Goal: Information Seeking & Learning: Check status

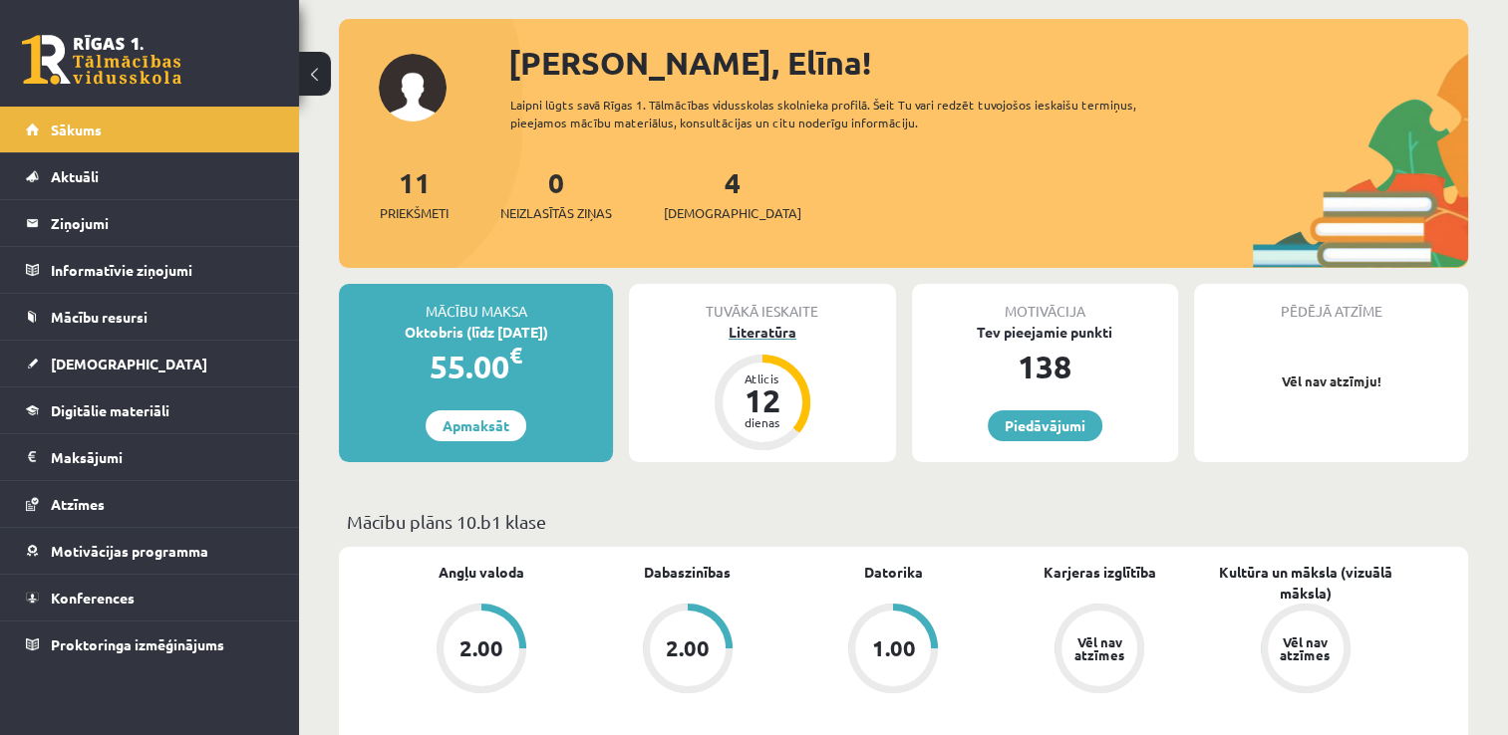
scroll to position [100, 0]
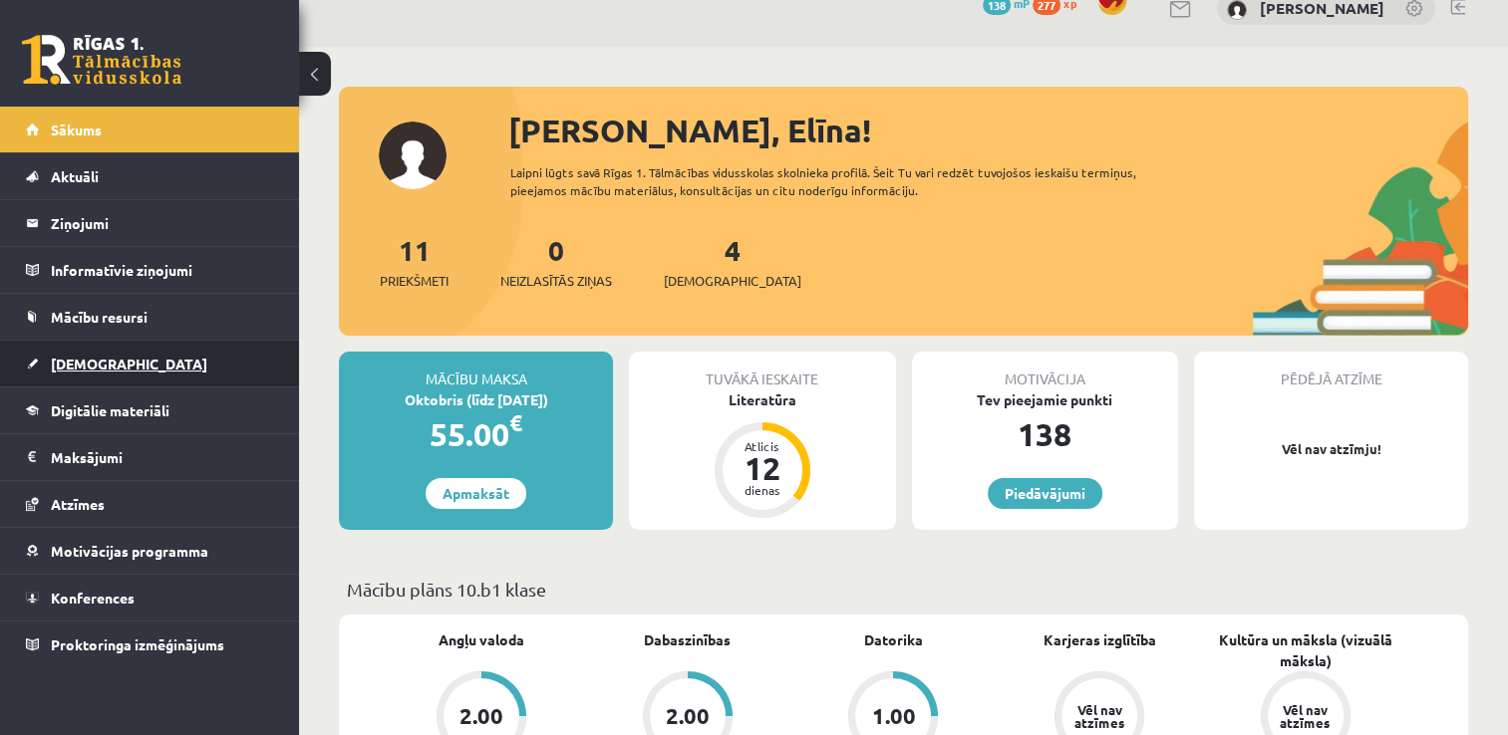
click at [136, 349] on link "[DEMOGRAPHIC_DATA]" at bounding box center [150, 364] width 248 height 46
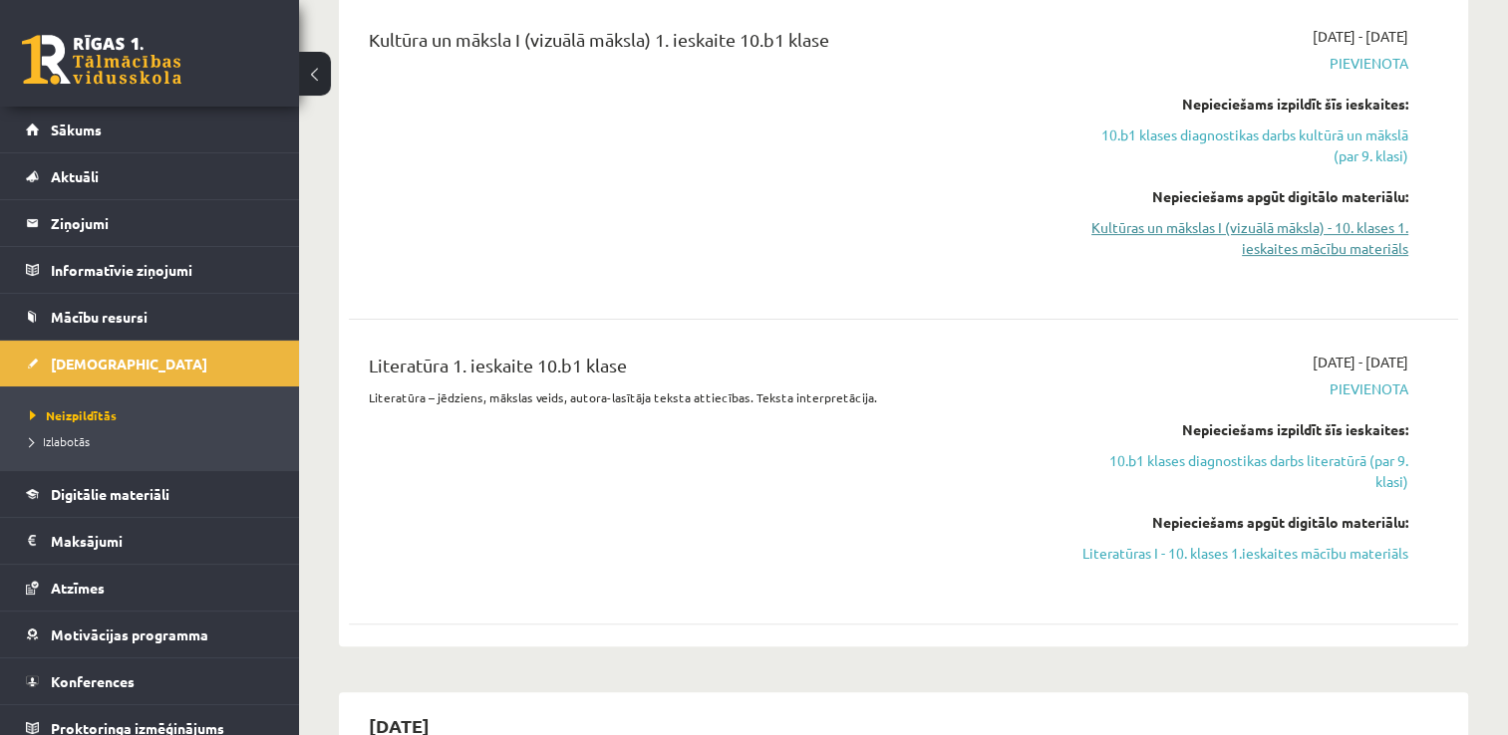
scroll to position [598, 0]
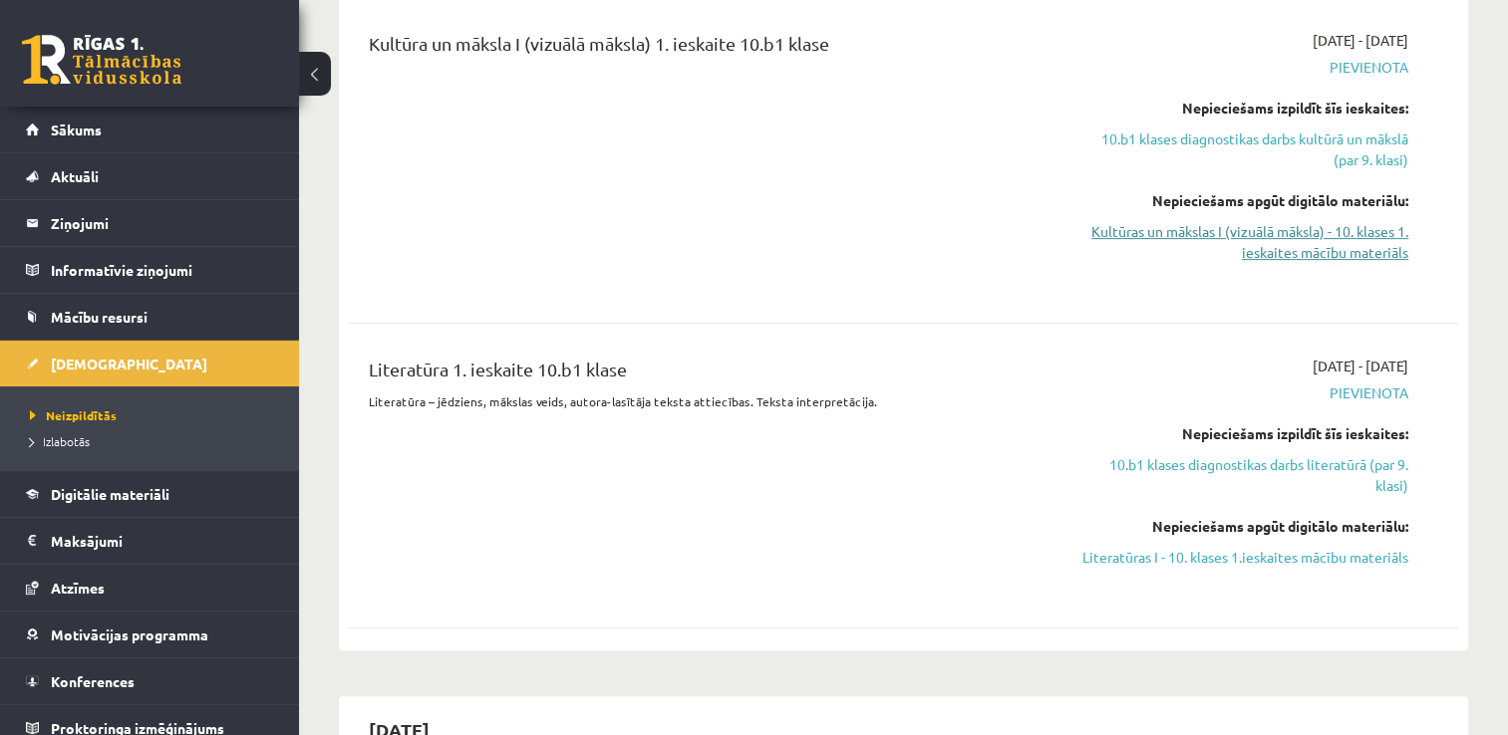
click at [1337, 249] on link "Kultūras un mākslas I (vizuālā māksla) - 10. klases 1. ieskaites mācību materiā…" at bounding box center [1244, 242] width 327 height 42
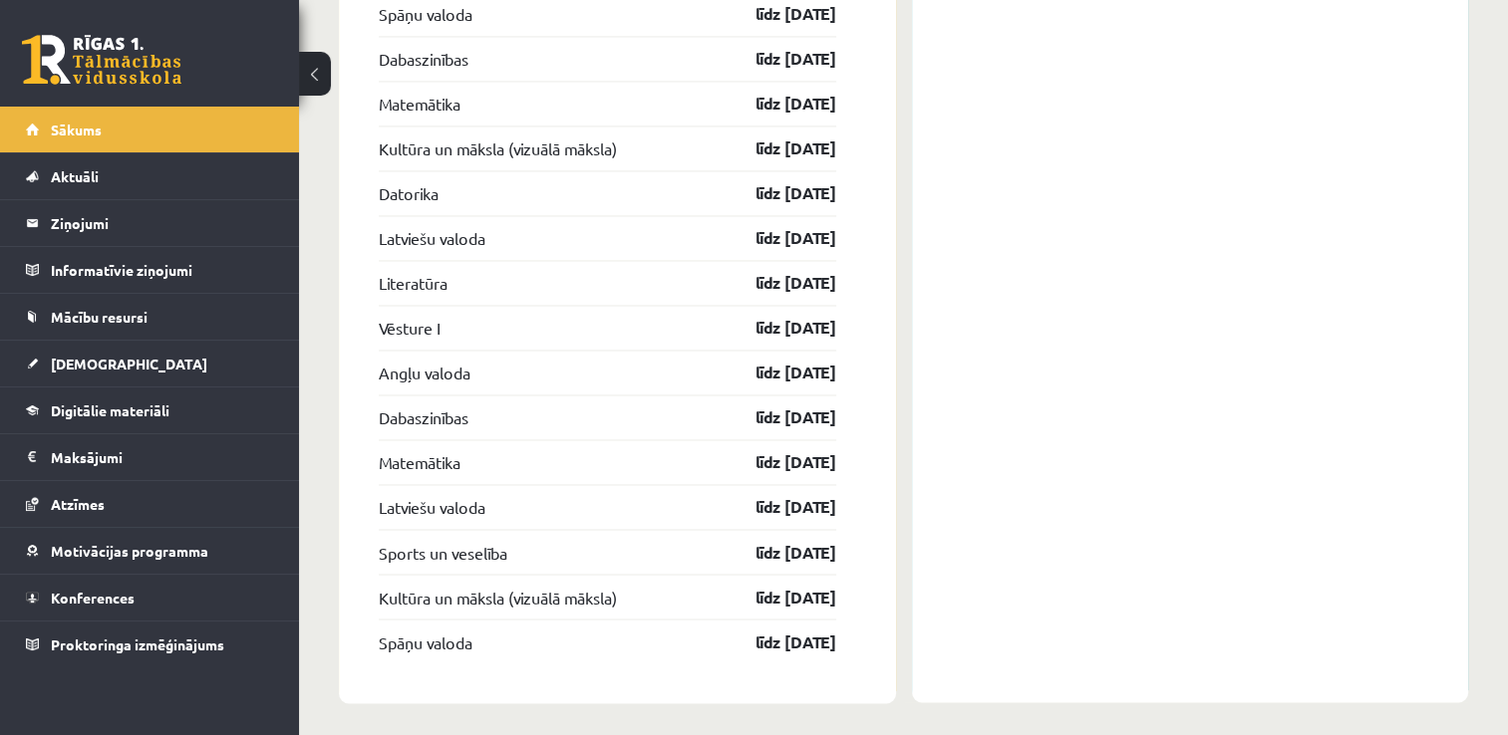
scroll to position [3229, 0]
click at [123, 592] on span "Konferences" at bounding box center [93, 598] width 84 height 18
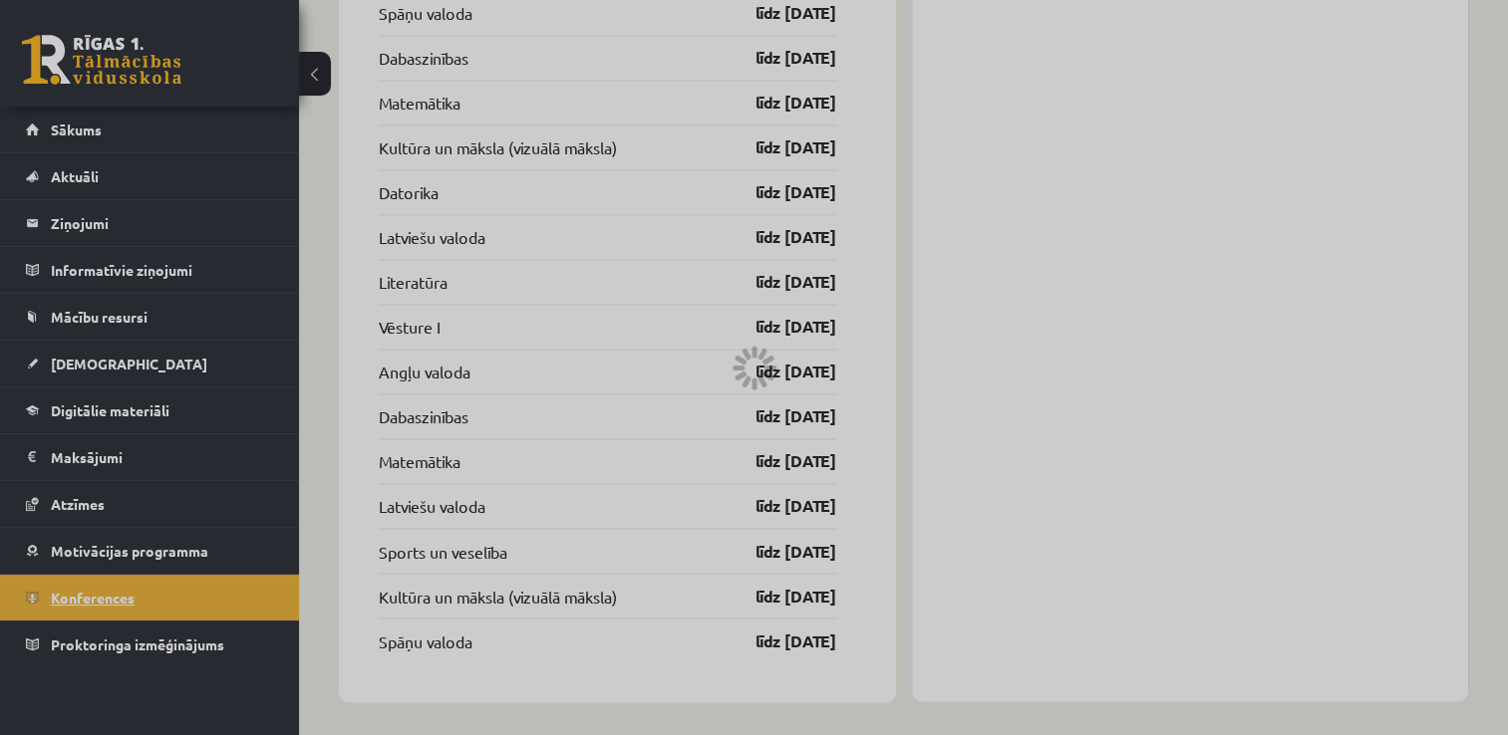
scroll to position [285, 0]
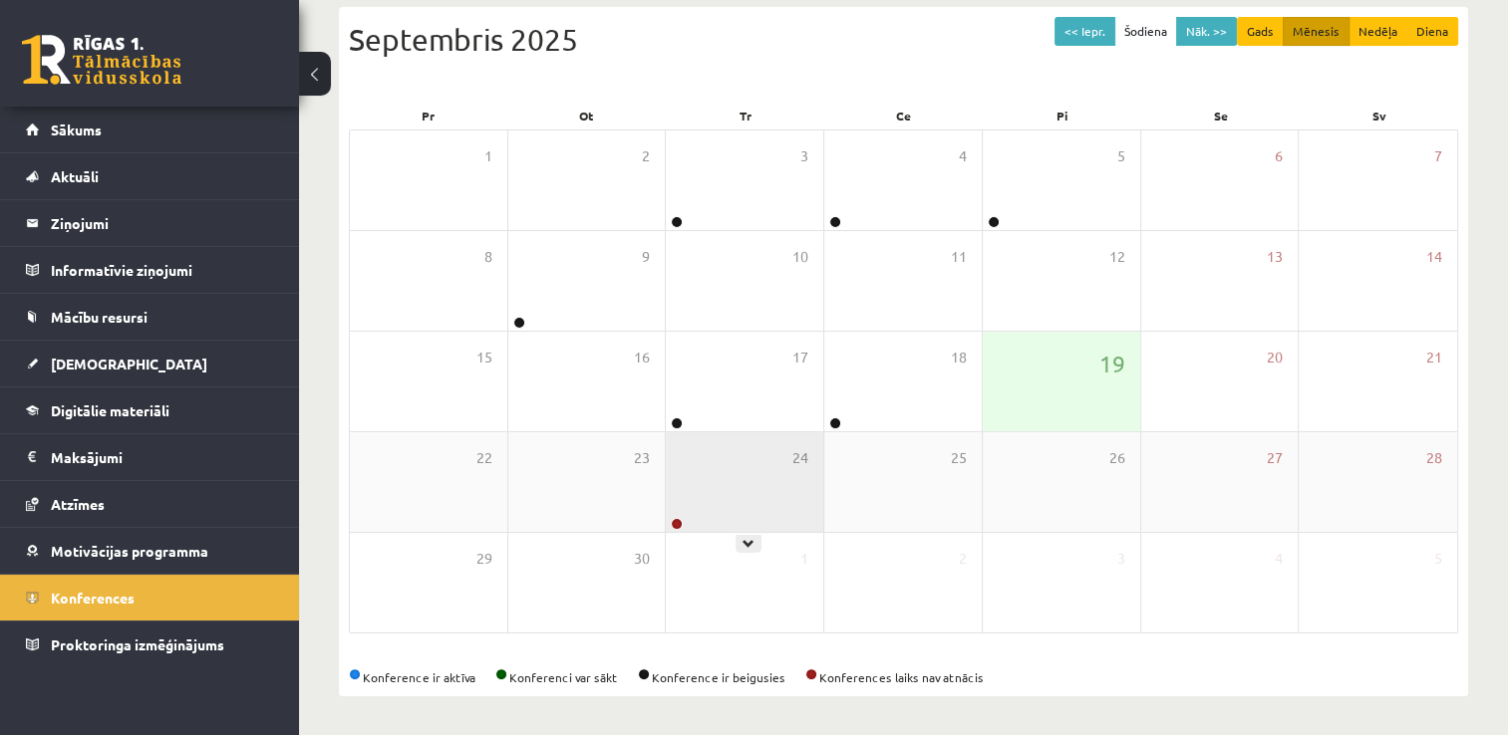
click at [765, 503] on div "24" at bounding box center [744, 482] width 157 height 100
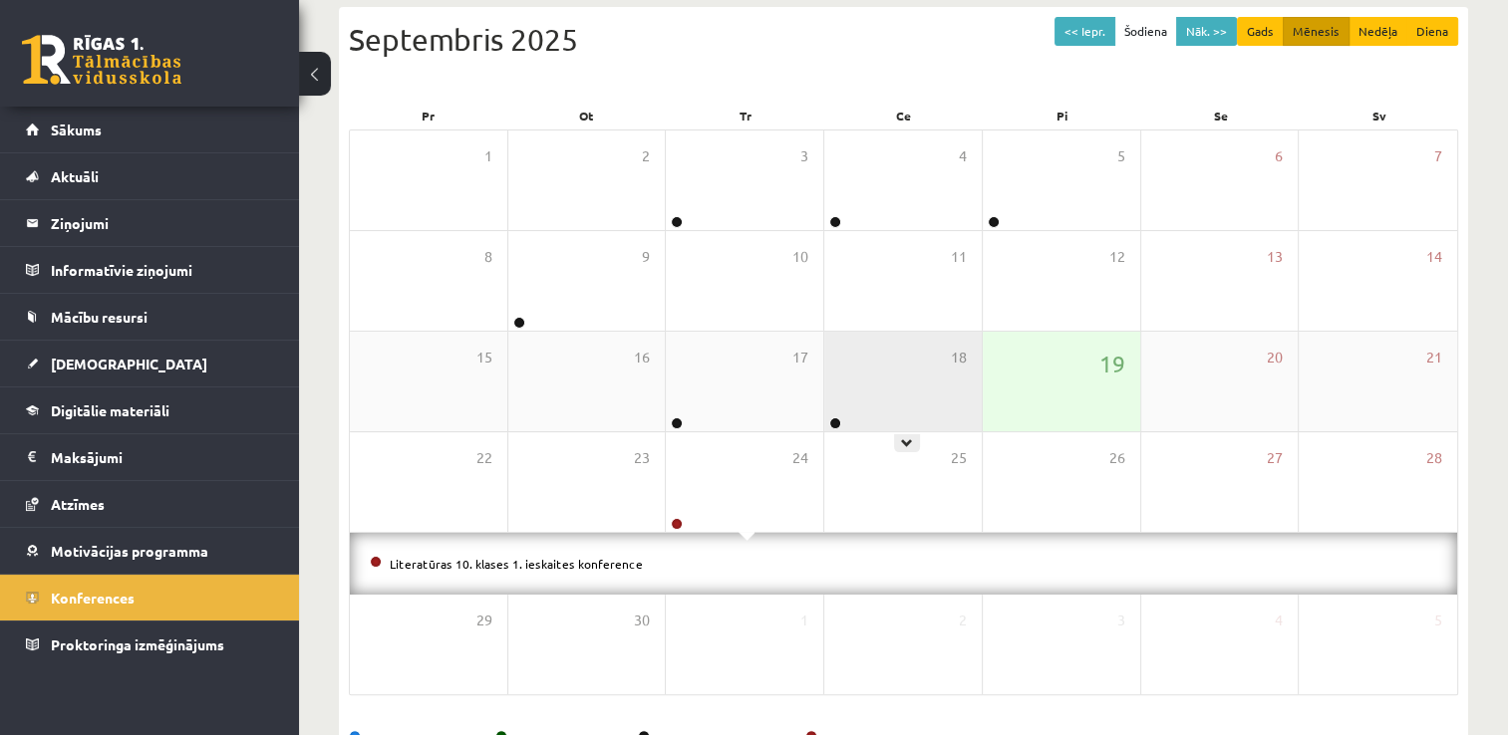
click at [895, 379] on div "18" at bounding box center [902, 382] width 157 height 100
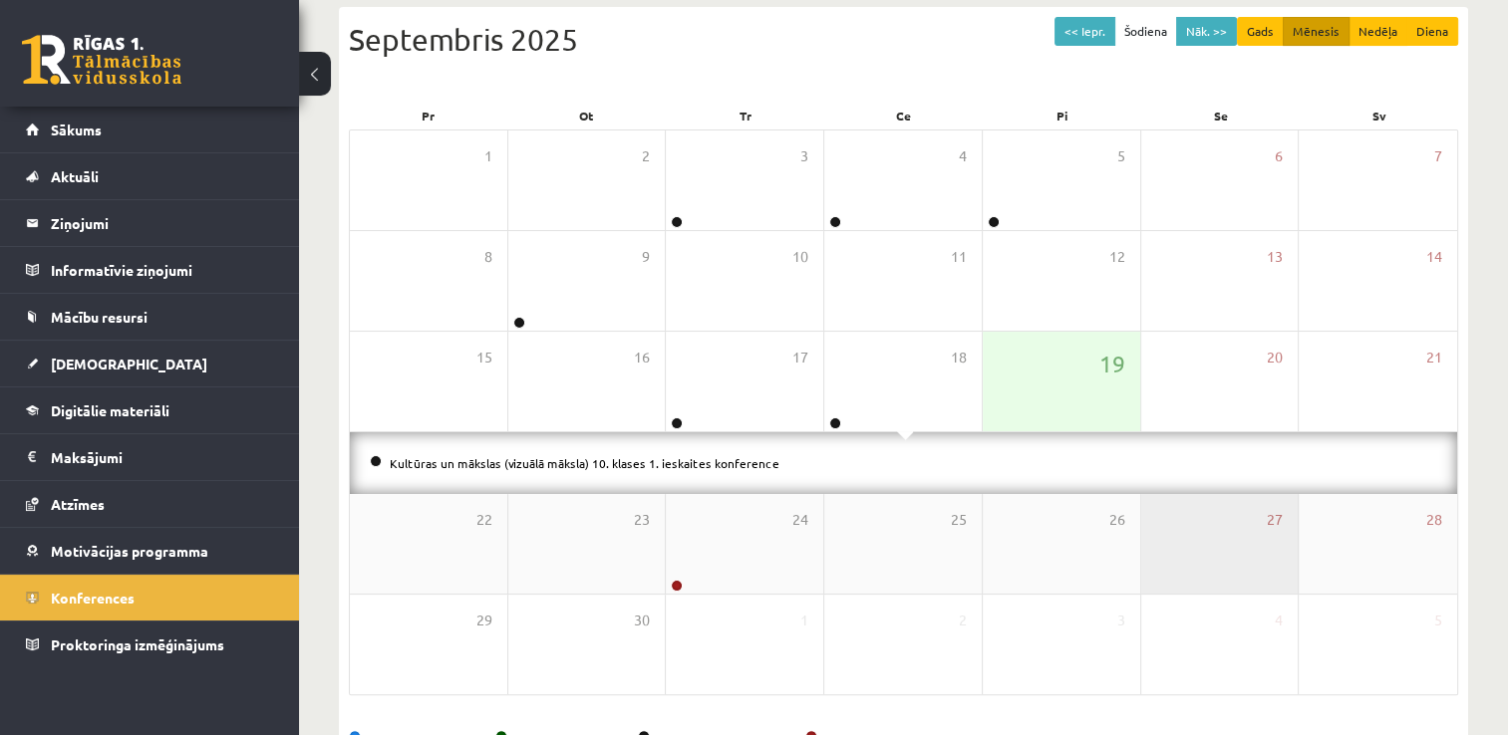
click at [1192, 540] on div "27" at bounding box center [1219, 544] width 157 height 100
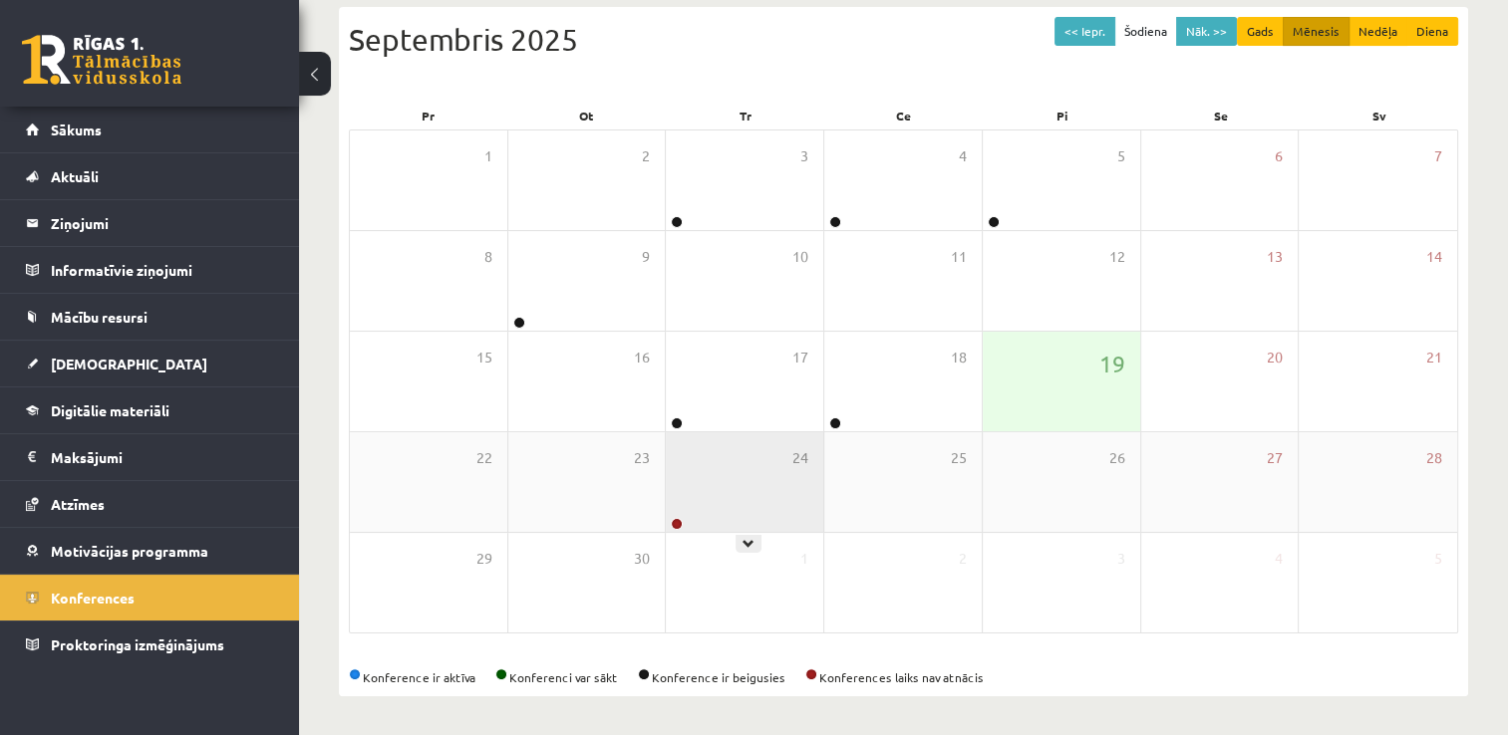
click at [806, 516] on div "24" at bounding box center [744, 482] width 157 height 100
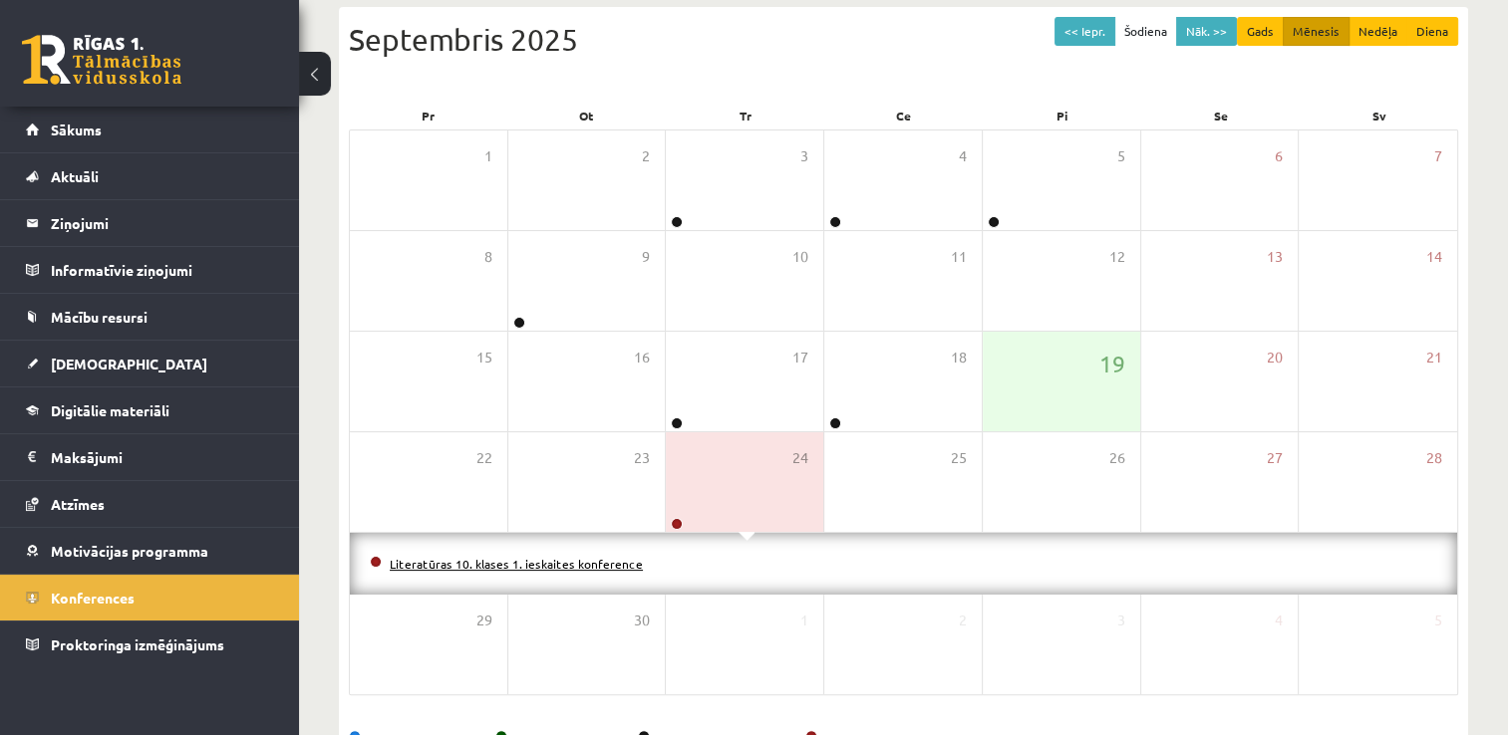
click at [616, 565] on link "Literatūras 10. klases 1. ieskaites konference" at bounding box center [516, 564] width 253 height 16
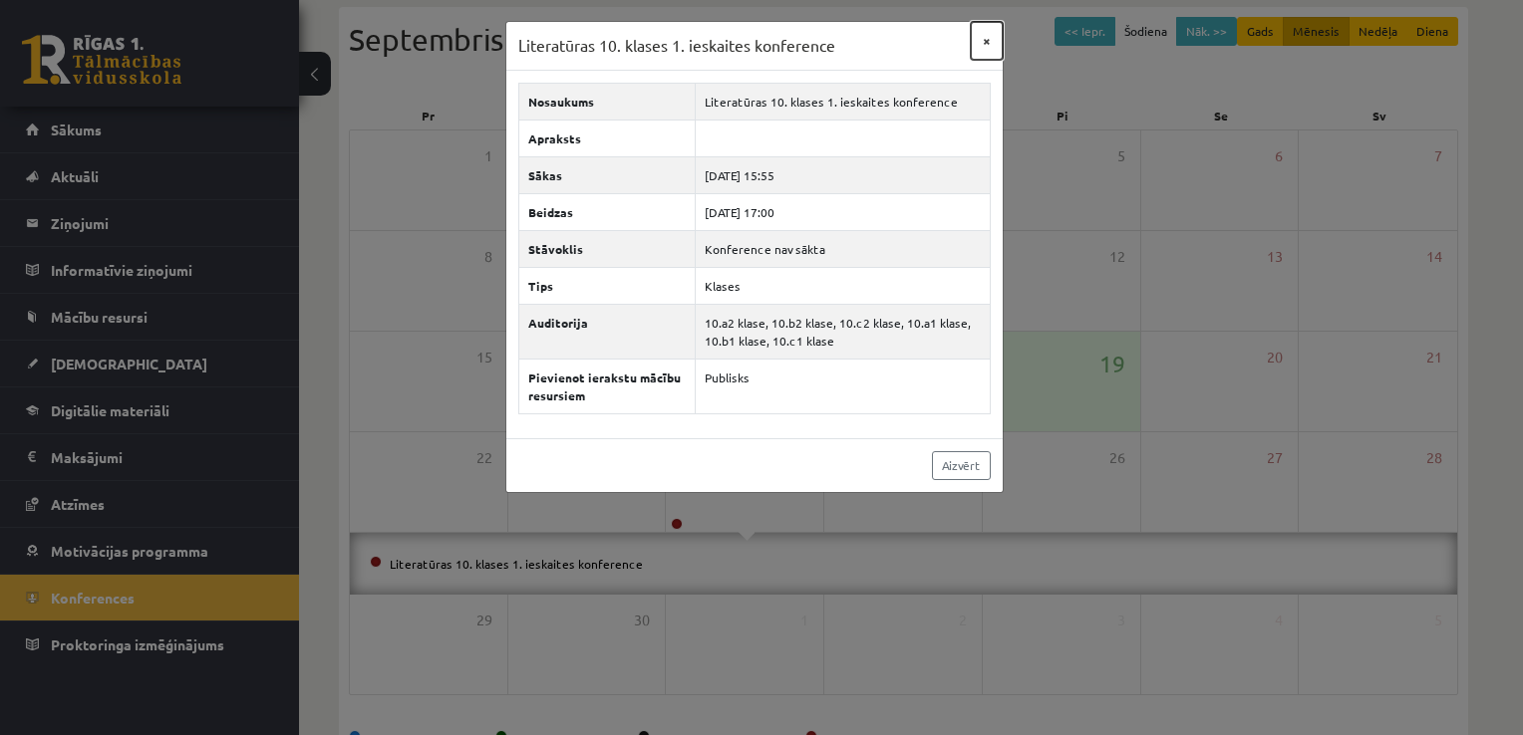
click at [994, 34] on button "×" at bounding box center [987, 41] width 32 height 38
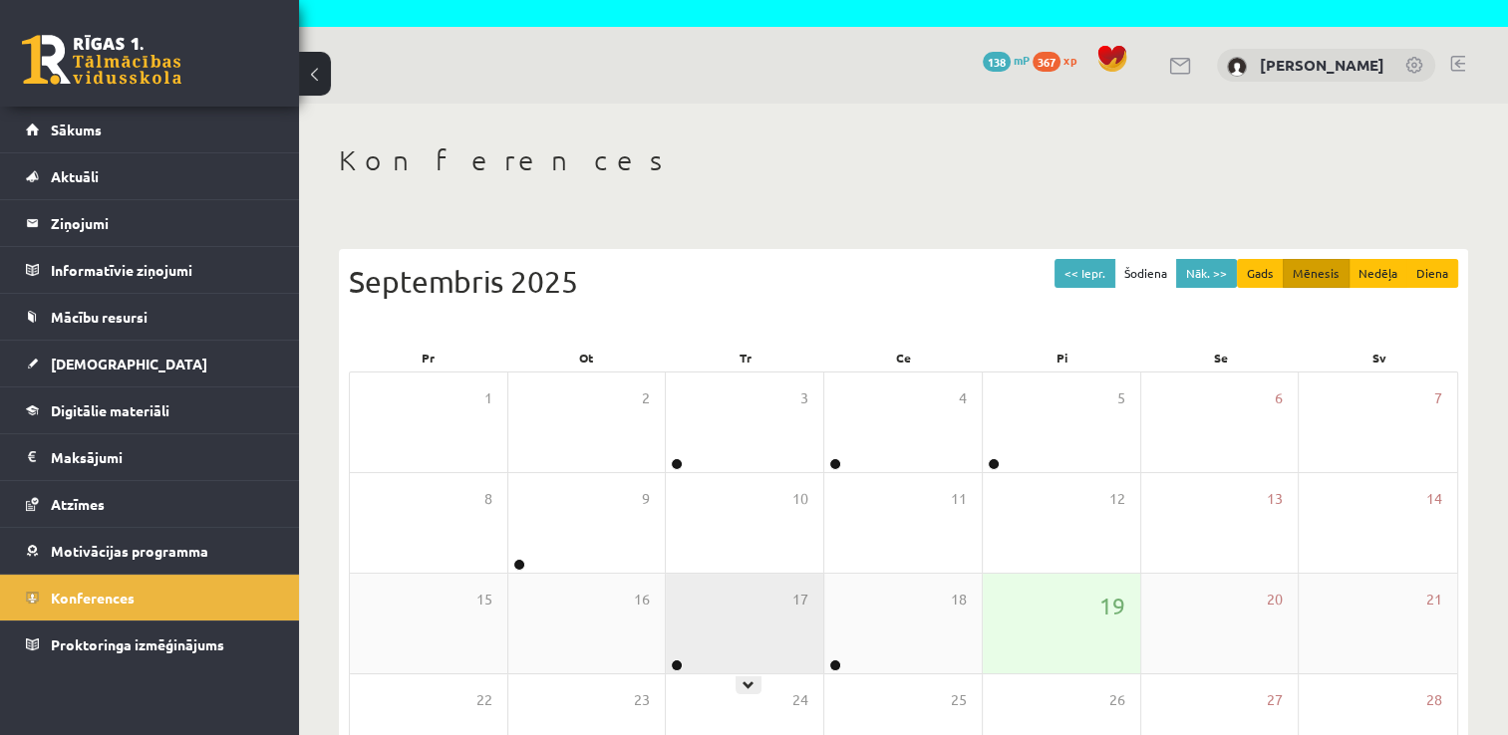
scroll to position [0, 0]
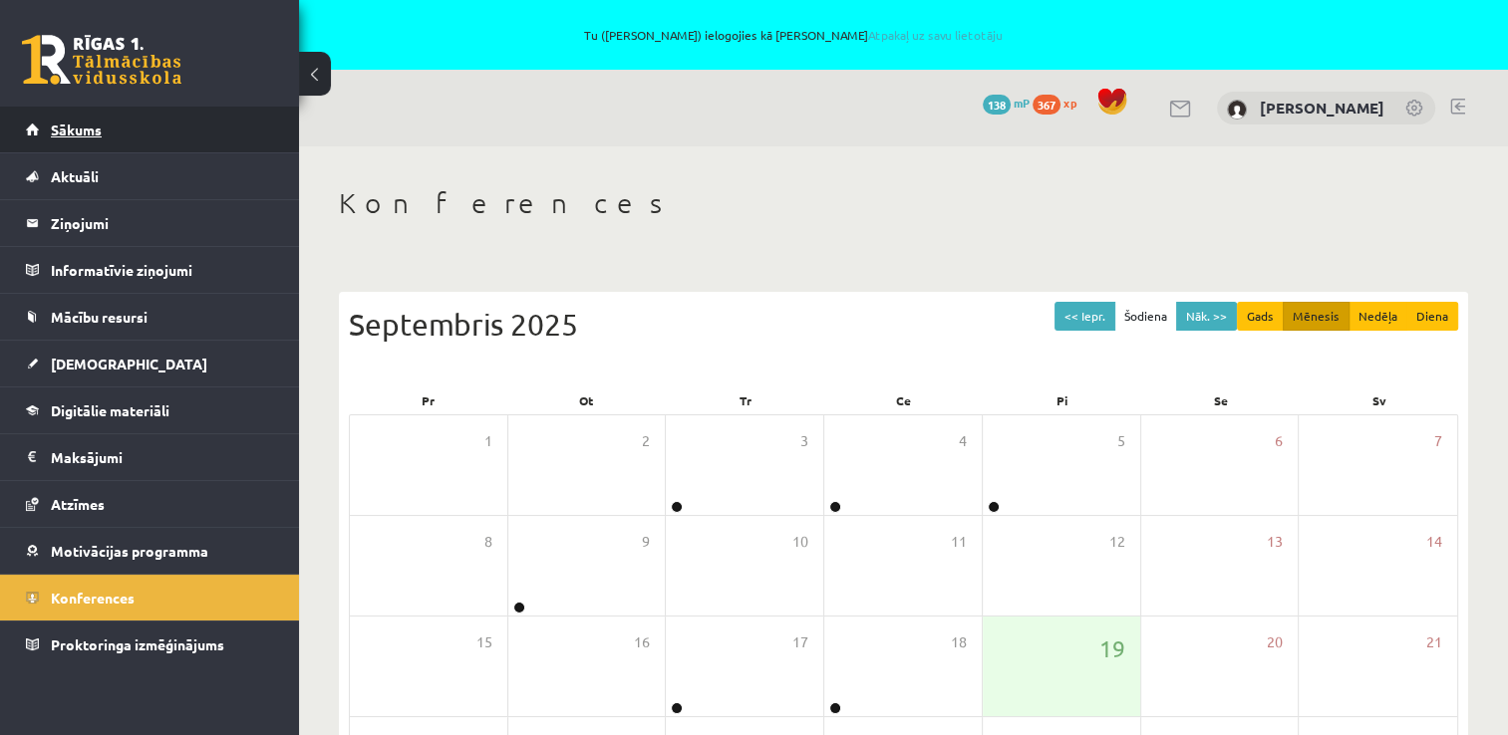
click at [138, 138] on link "Sākums" at bounding box center [150, 130] width 248 height 46
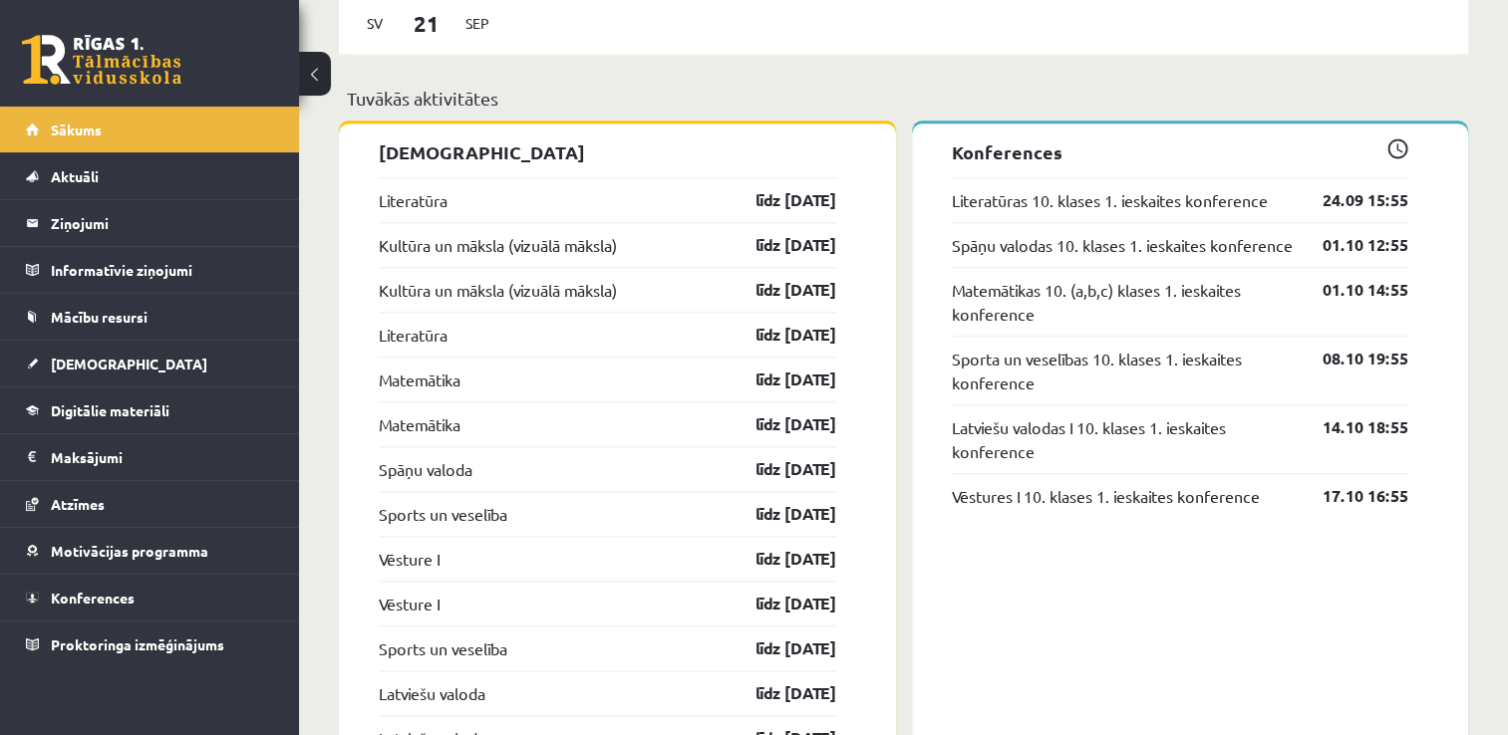
scroll to position [1794, 0]
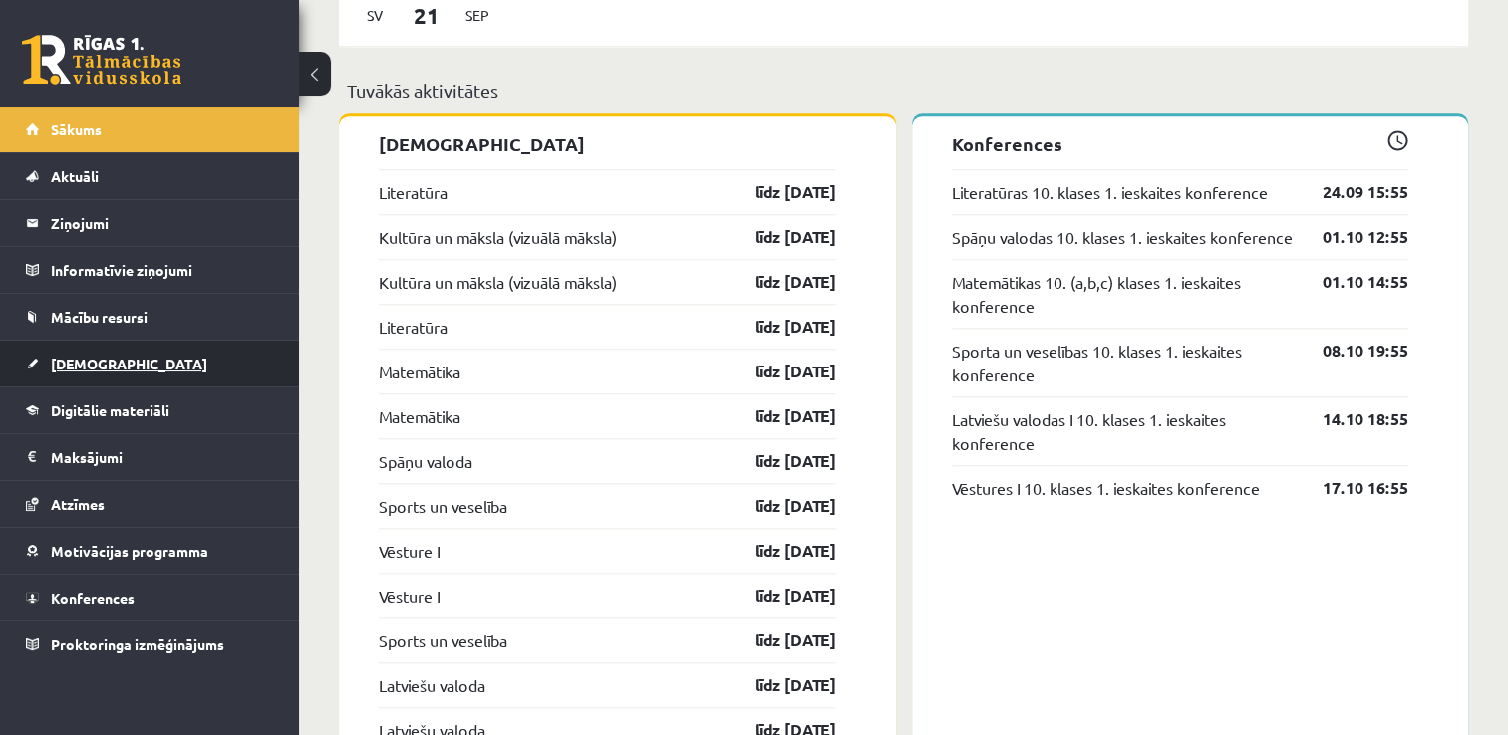
click at [128, 368] on link "[DEMOGRAPHIC_DATA]" at bounding box center [150, 364] width 248 height 46
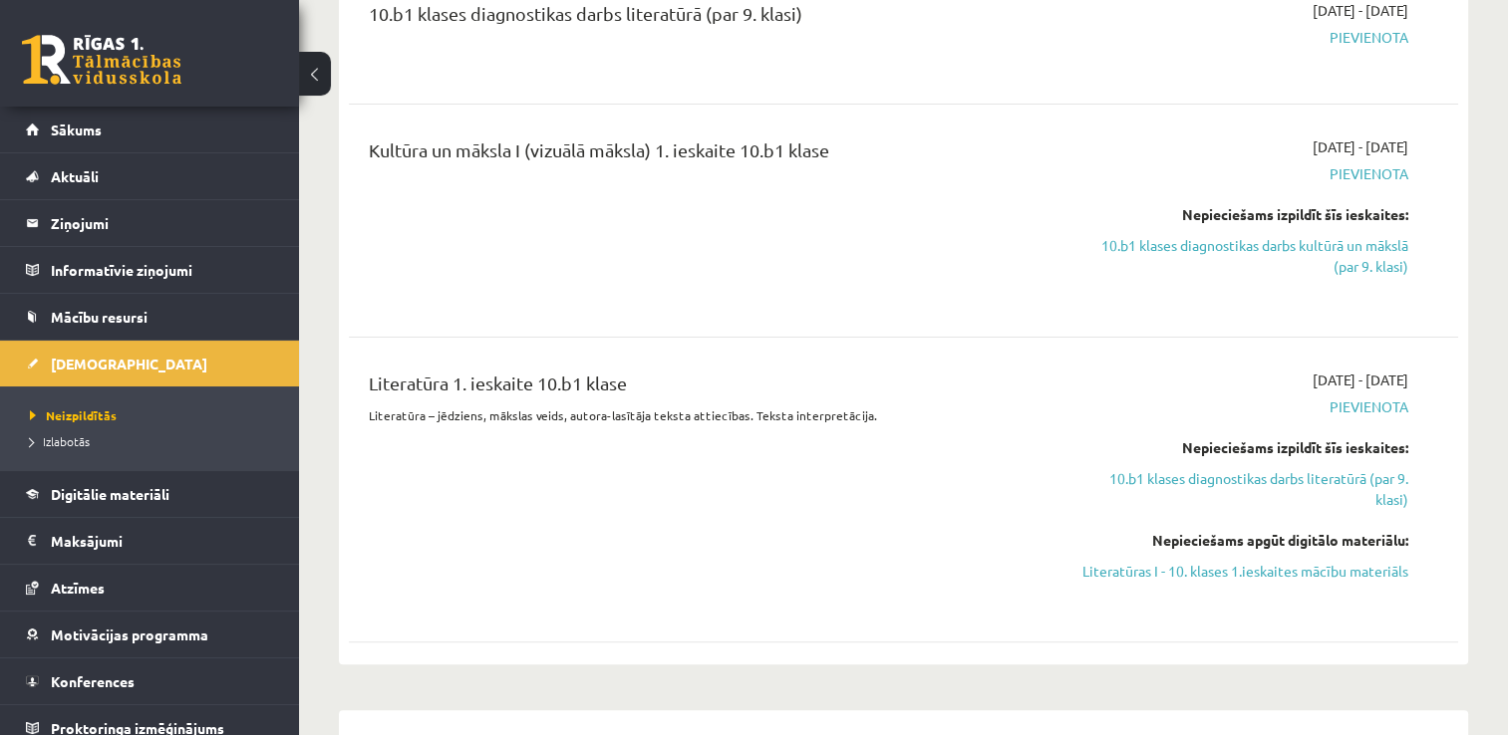
scroll to position [498, 0]
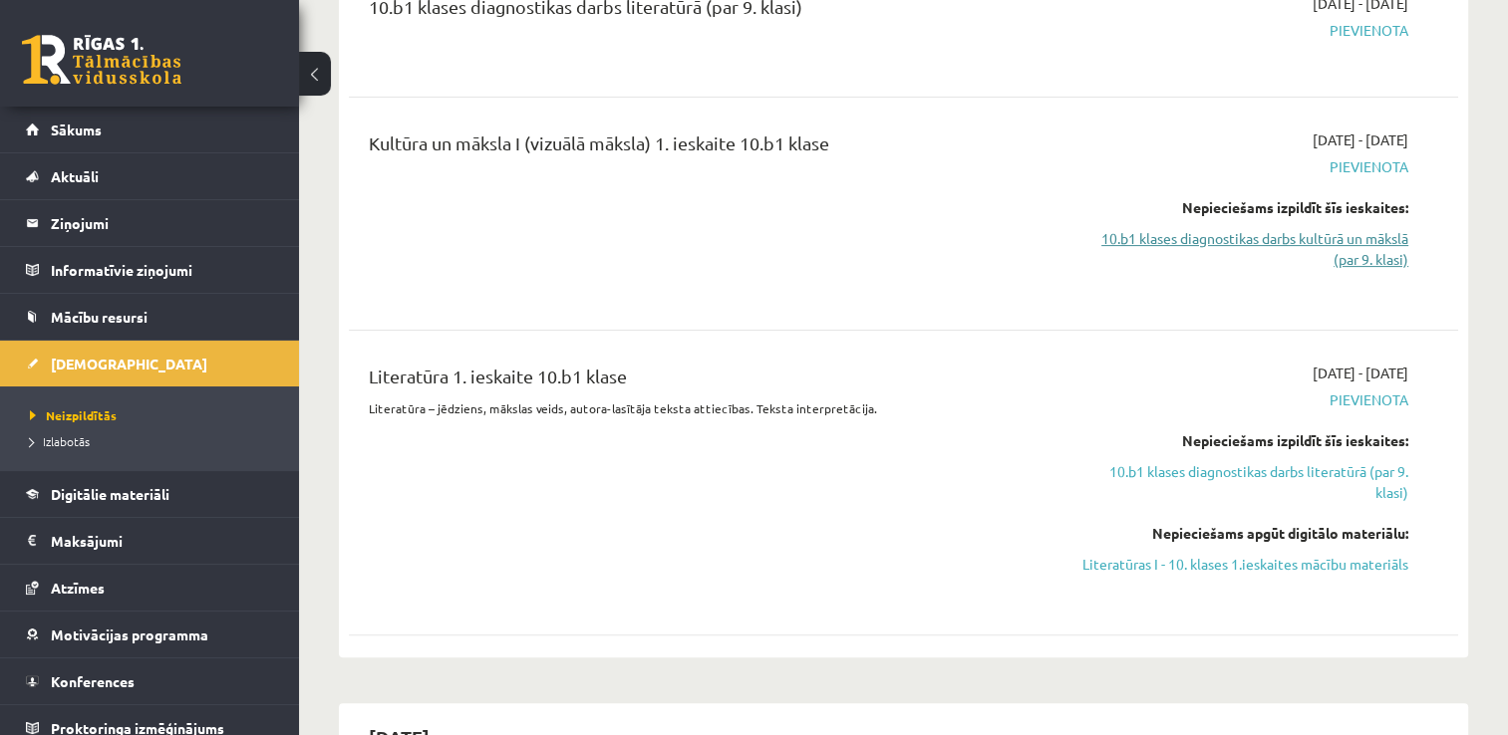
click at [1283, 234] on link "10.b1 klases diagnostikas darbs kultūrā un mākslā (par 9. klasi)" at bounding box center [1244, 249] width 327 height 42
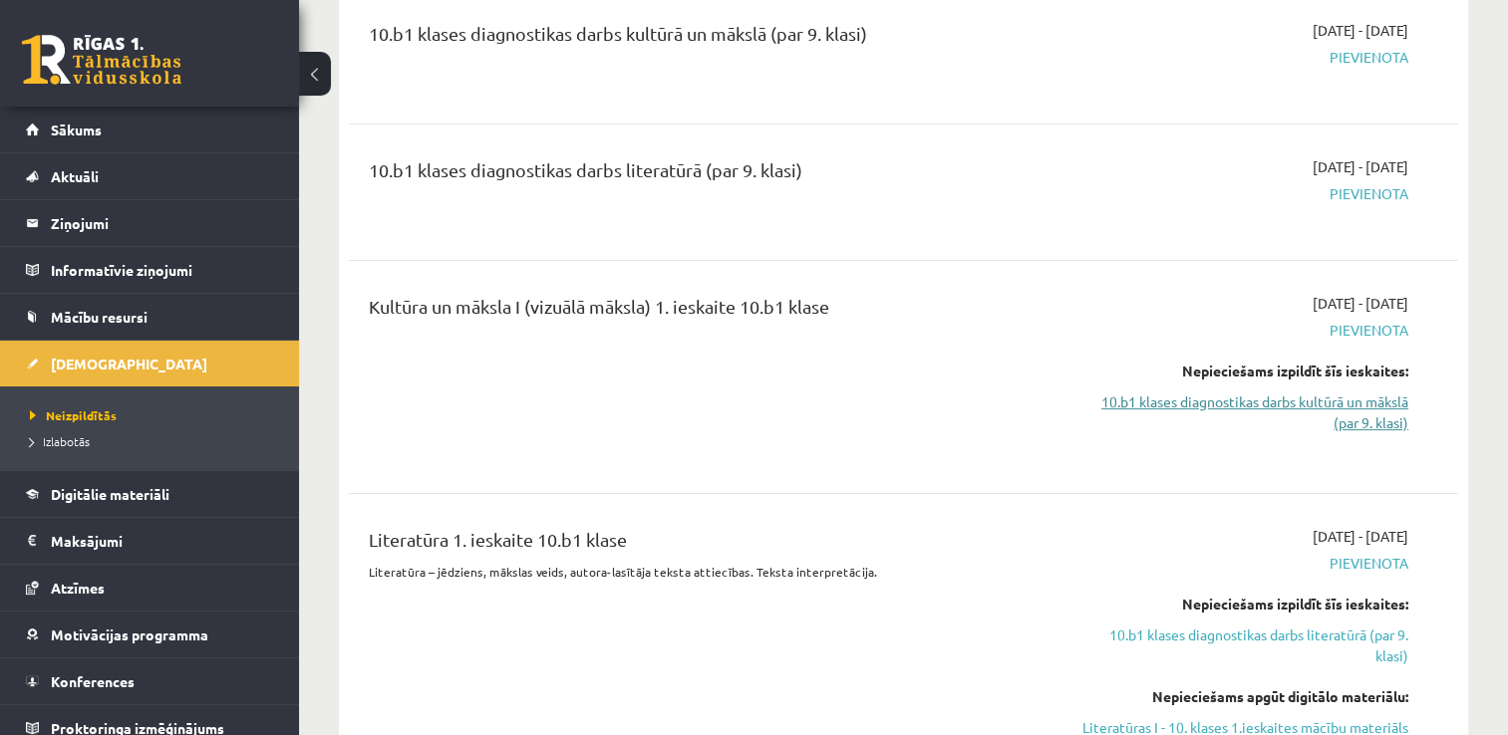
click at [1299, 402] on link "10.b1 klases diagnostikas darbs kultūrā un mākslā (par 9. klasi)" at bounding box center [1244, 413] width 327 height 42
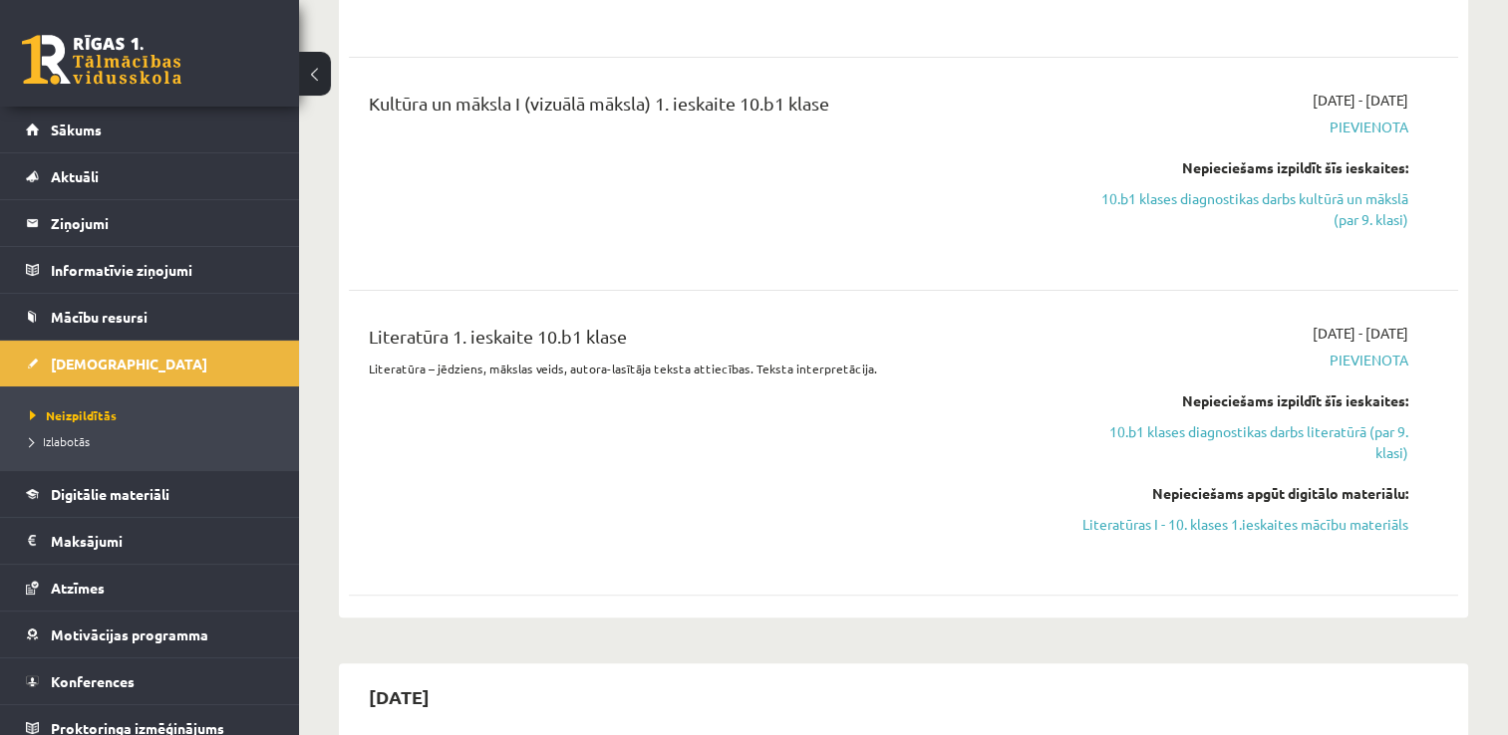
scroll to position [534, 0]
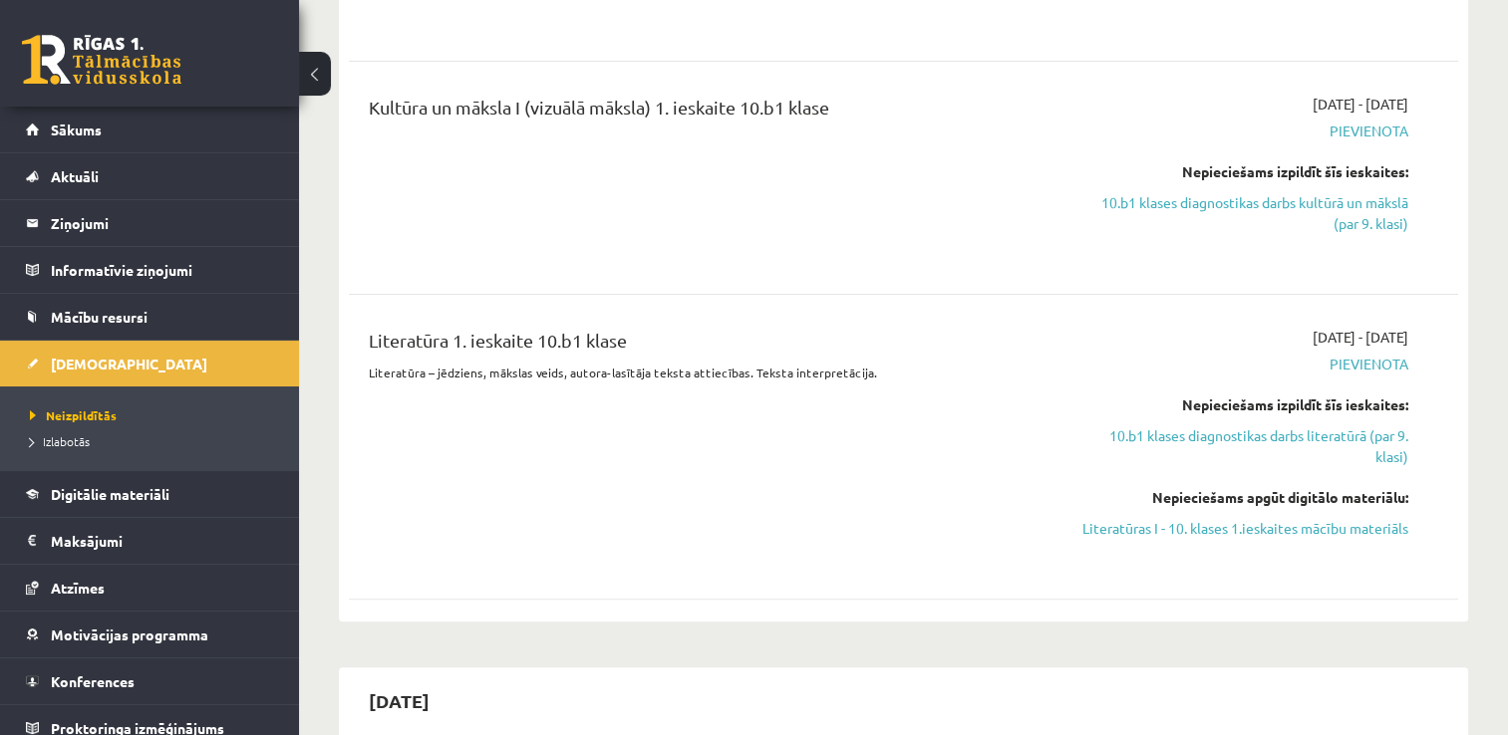
drag, startPoint x: 1336, startPoint y: 213, endPoint x: 1080, endPoint y: 287, distance: 266.5
click at [1080, 287] on div "10.b1 klases diagnostikas darbs kultūrā un mākslā (par 9. klasi) 2025-09-16 - 2…" at bounding box center [903, 206] width 1109 height 811
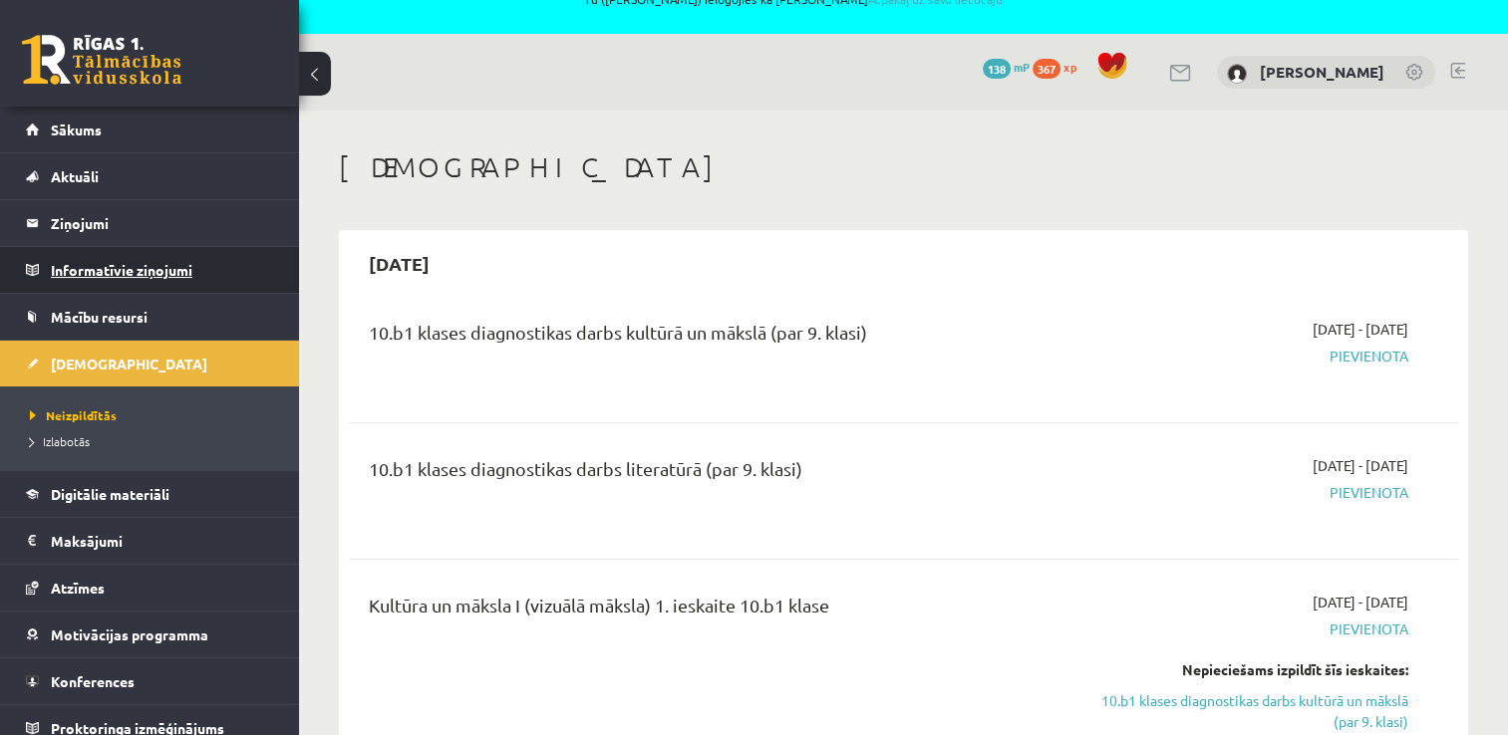
scroll to position [36, 0]
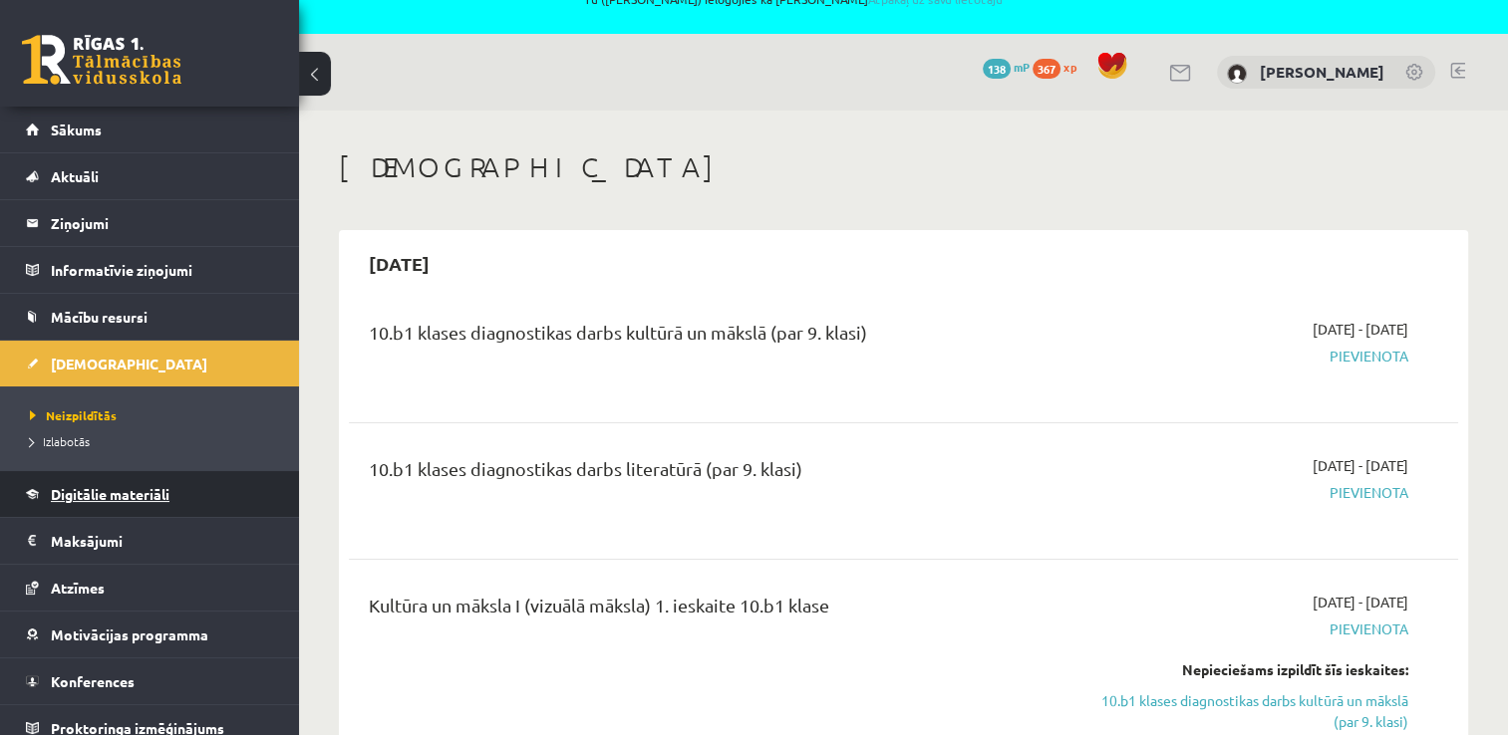
click at [187, 508] on link "Digitālie materiāli" at bounding box center [150, 494] width 248 height 46
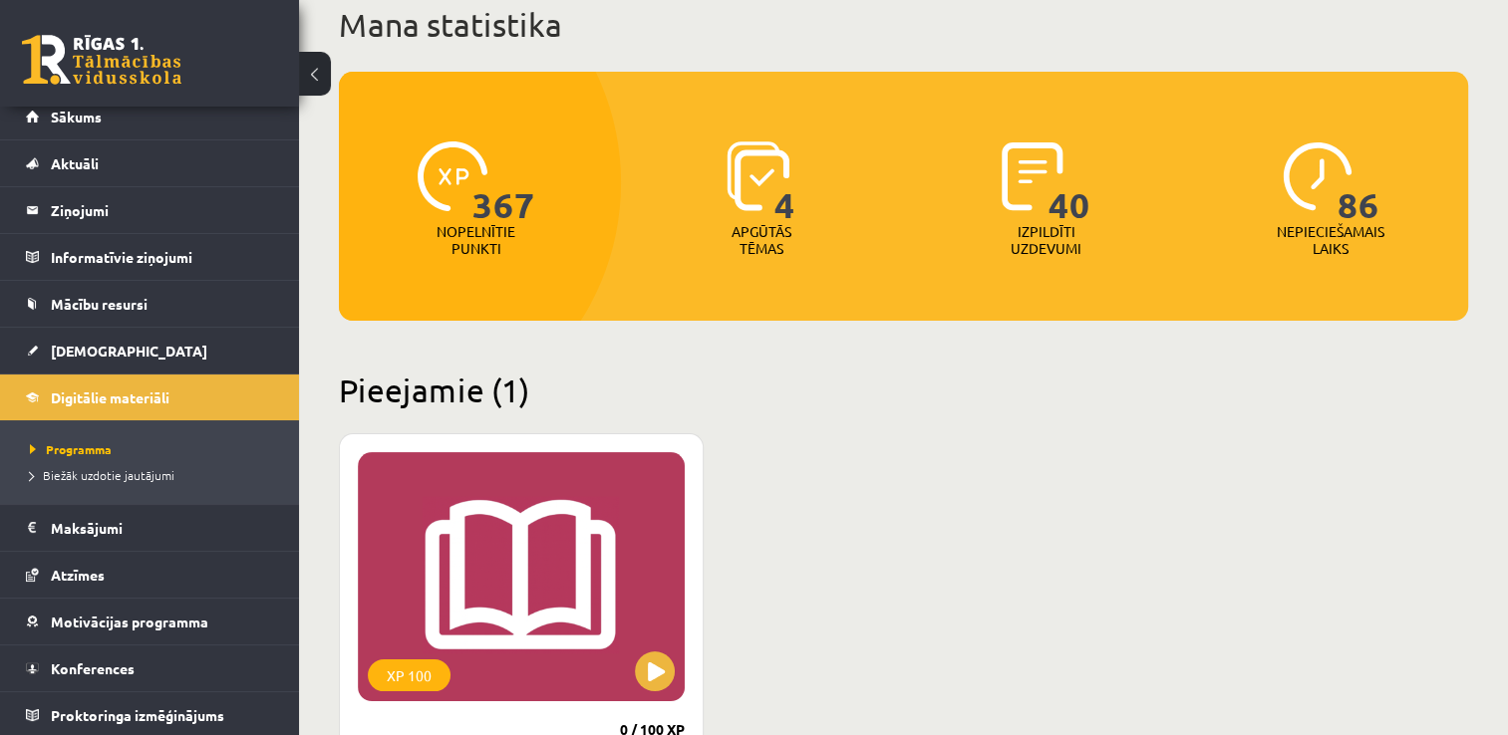
scroll to position [208, 0]
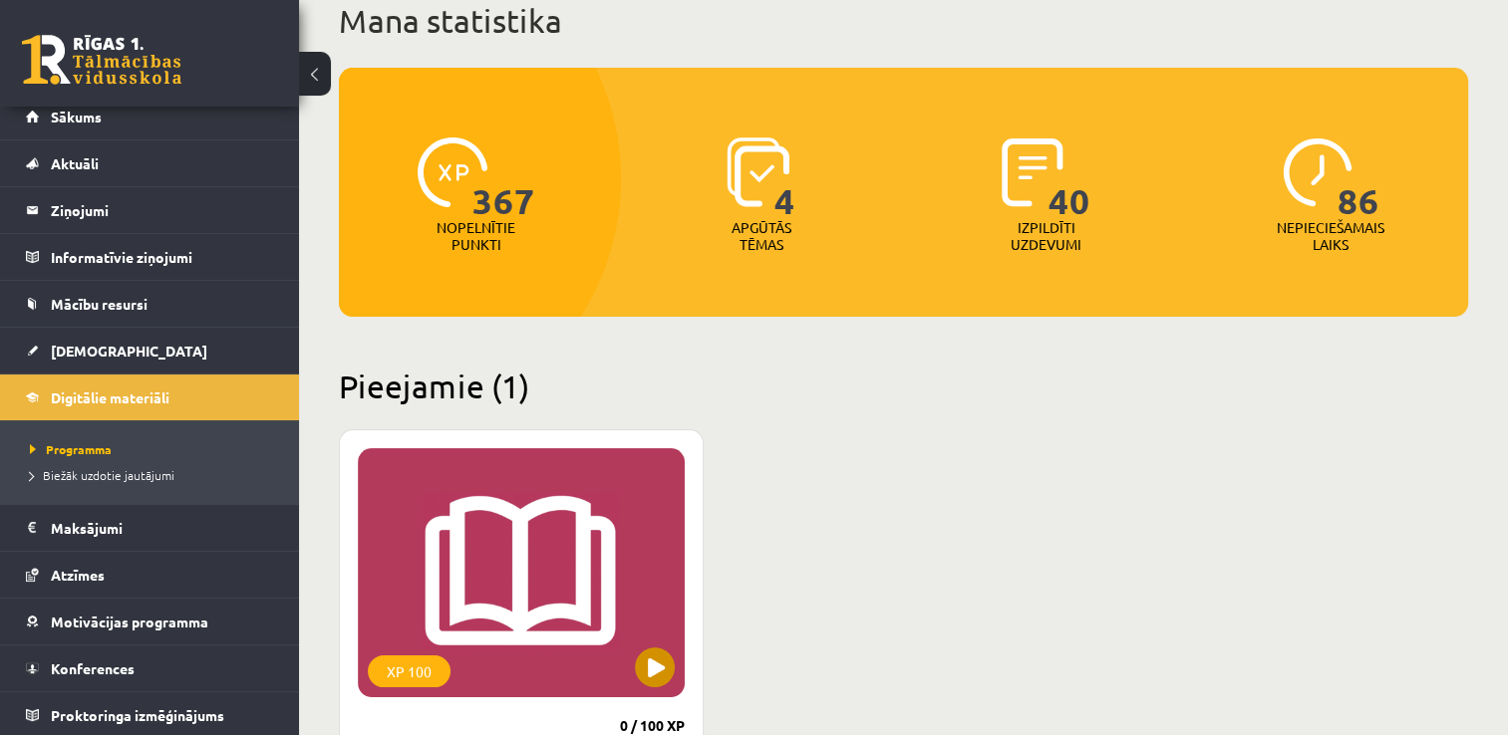
click at [538, 470] on div "XP 100" at bounding box center [521, 572] width 327 height 249
click at [492, 510] on div "XP 100" at bounding box center [521, 572] width 327 height 249
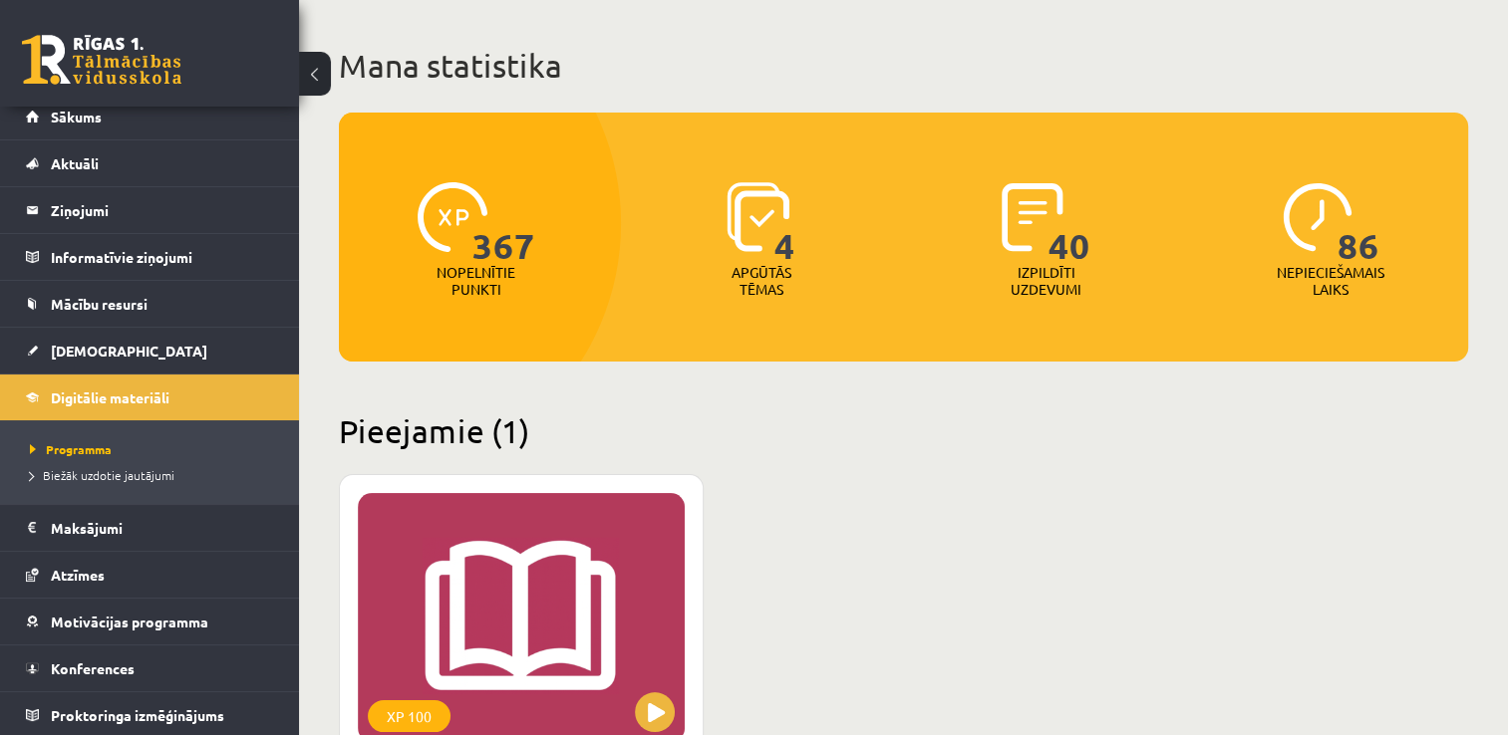
scroll to position [109, 0]
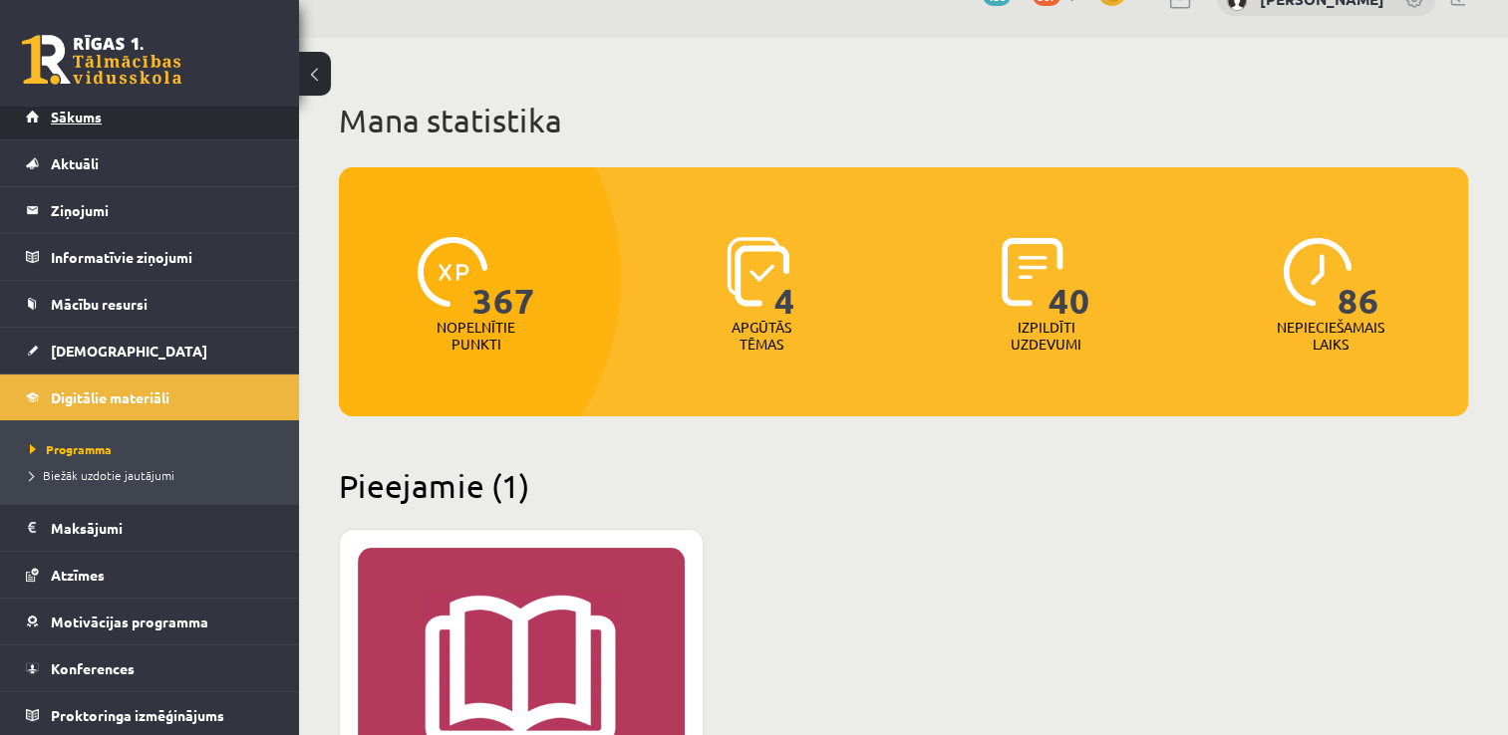
click at [148, 124] on link "Sākums" at bounding box center [150, 117] width 248 height 46
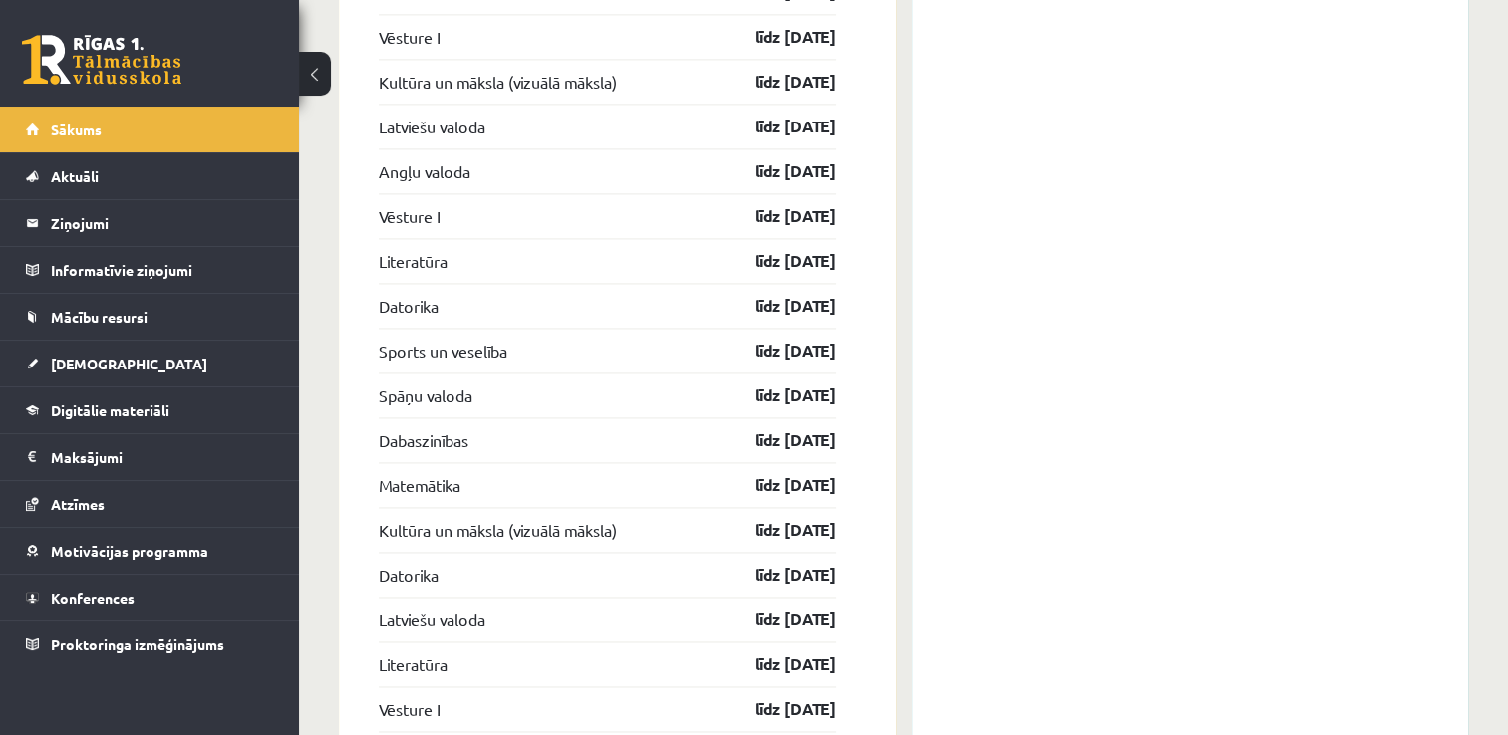
scroll to position [3089, 0]
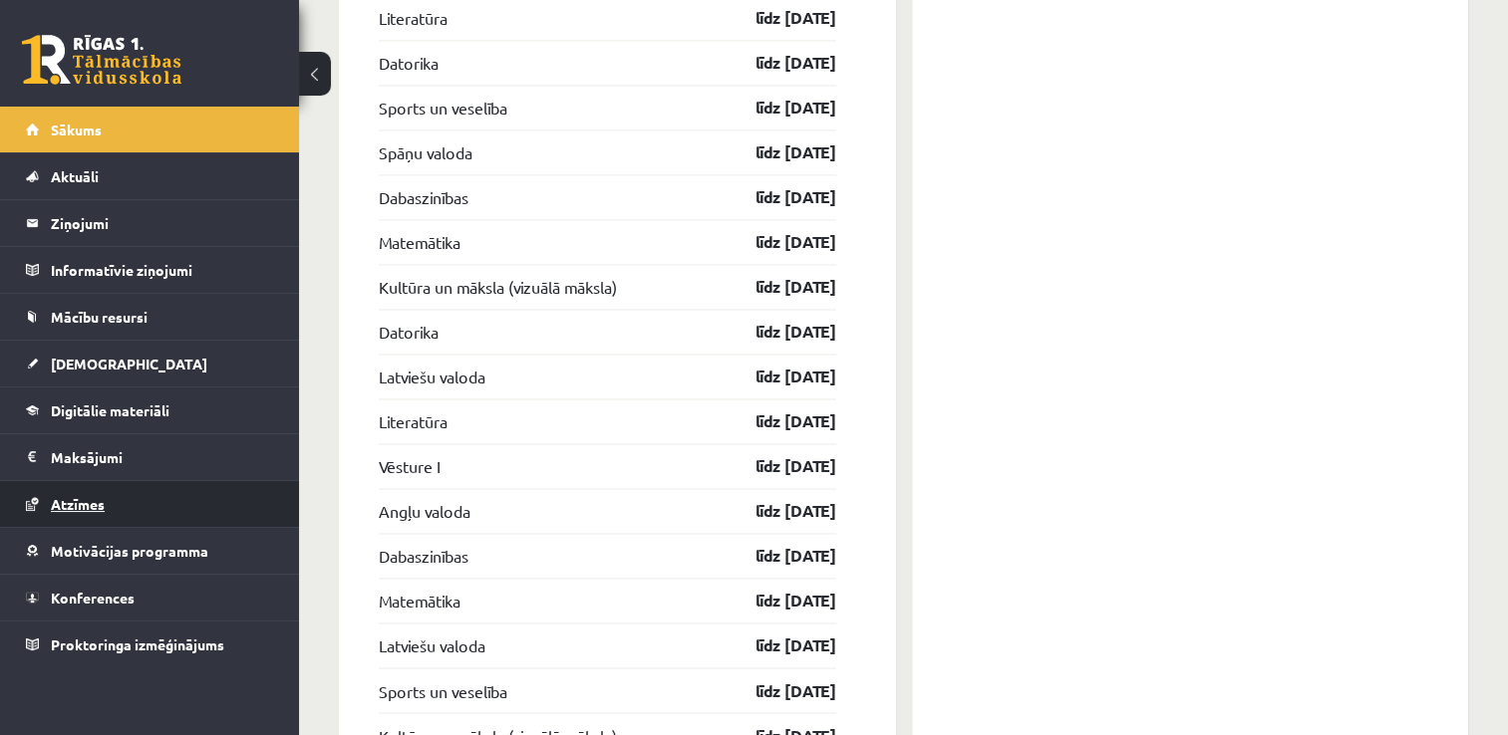
click at [132, 484] on link "Atzīmes" at bounding box center [150, 504] width 248 height 46
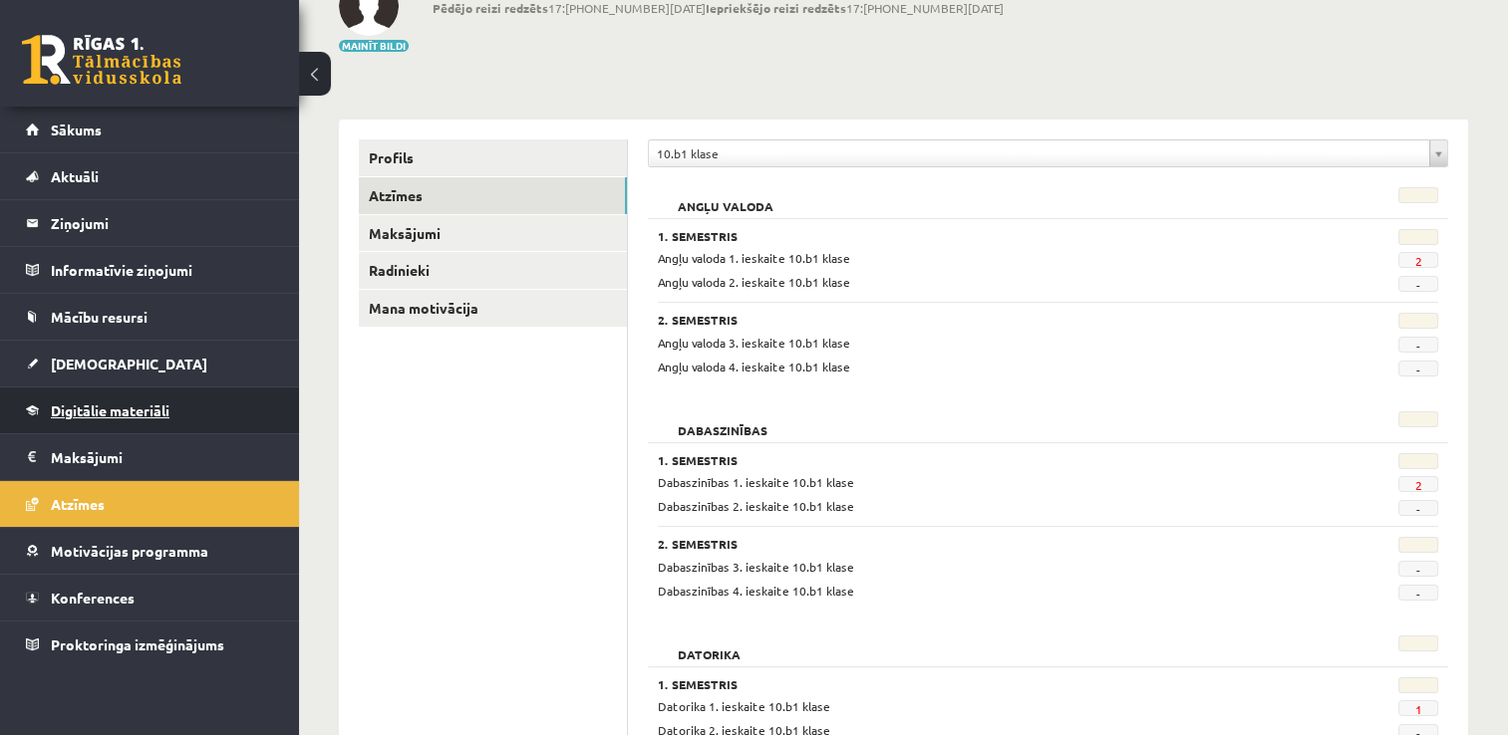
scroll to position [54, 0]
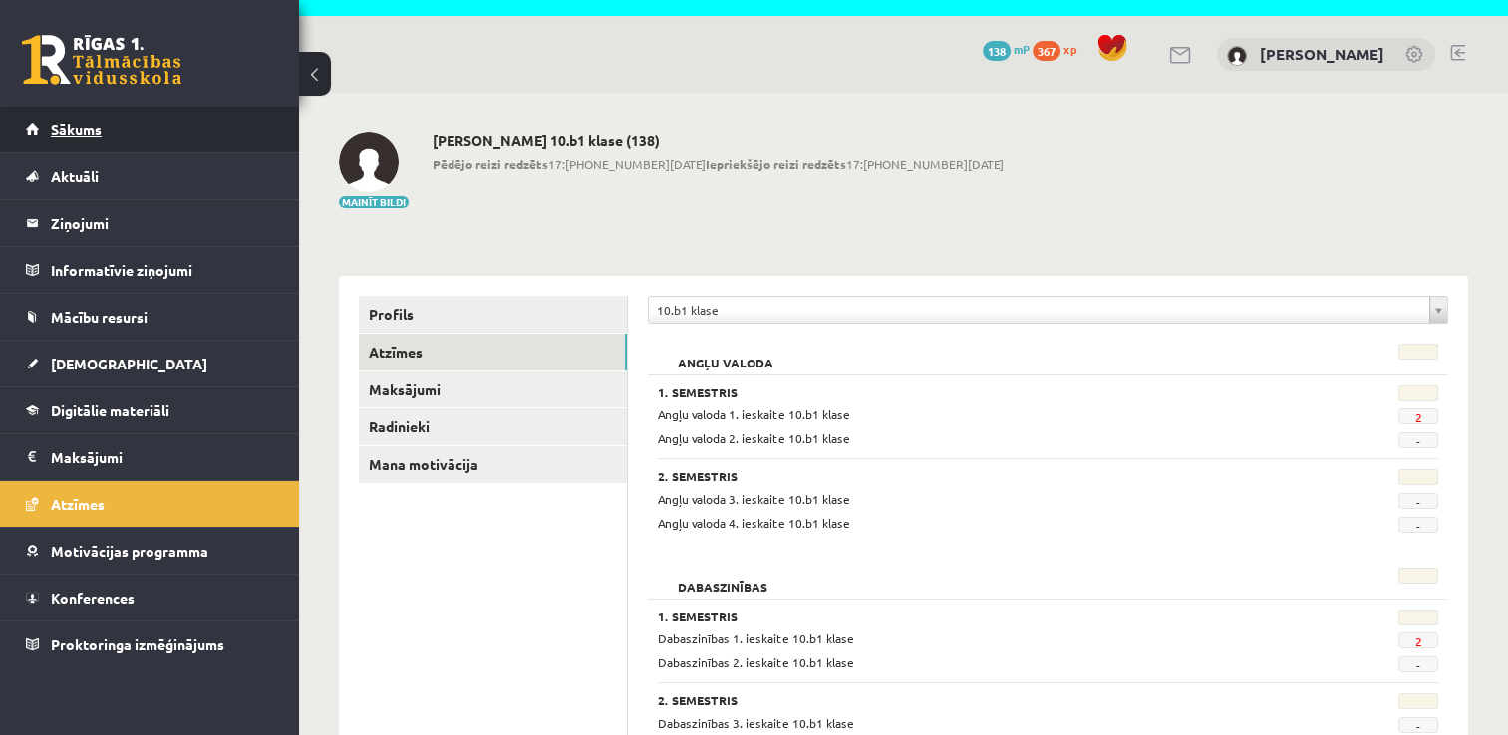
click at [209, 113] on link "Sākums" at bounding box center [150, 130] width 248 height 46
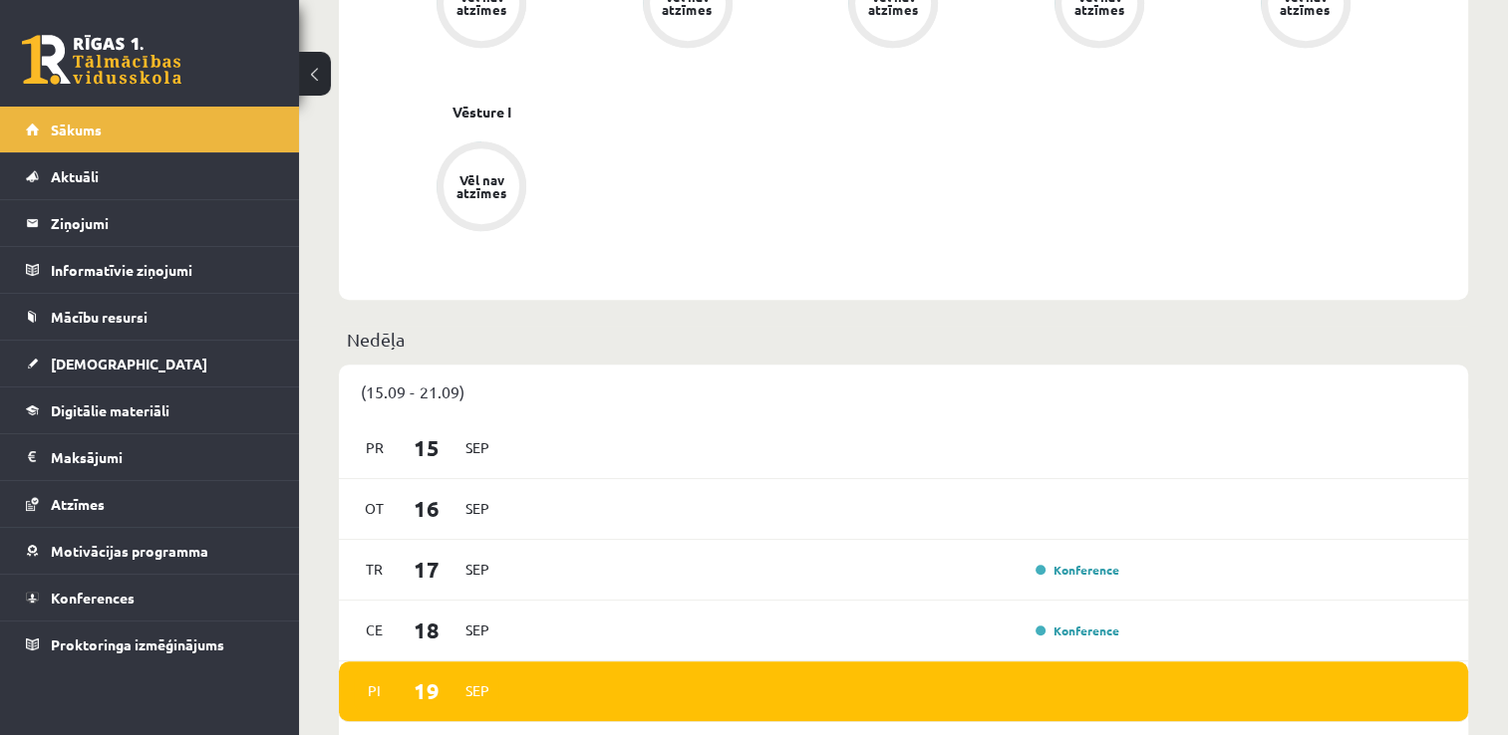
scroll to position [1395, 0]
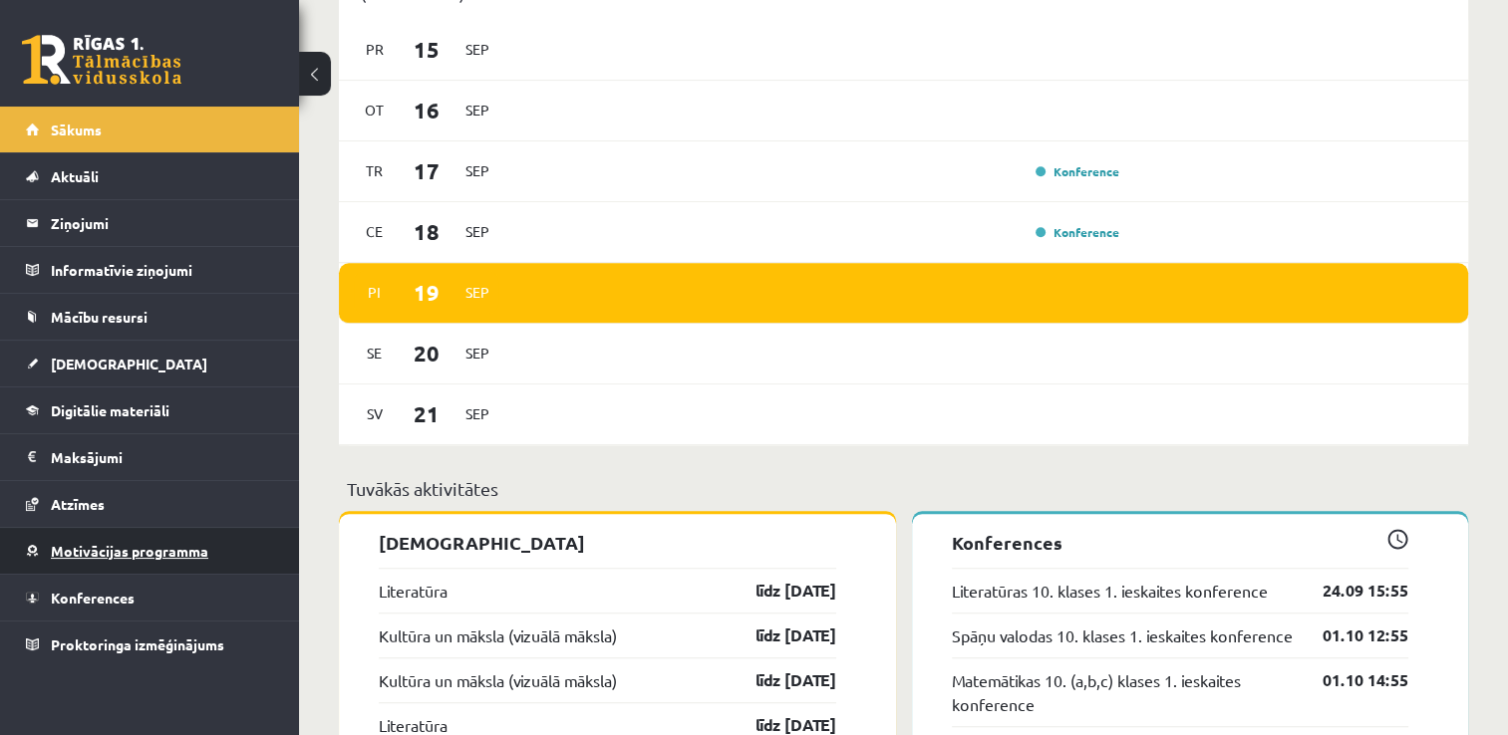
click at [107, 552] on span "Motivācijas programma" at bounding box center [129, 551] width 157 height 18
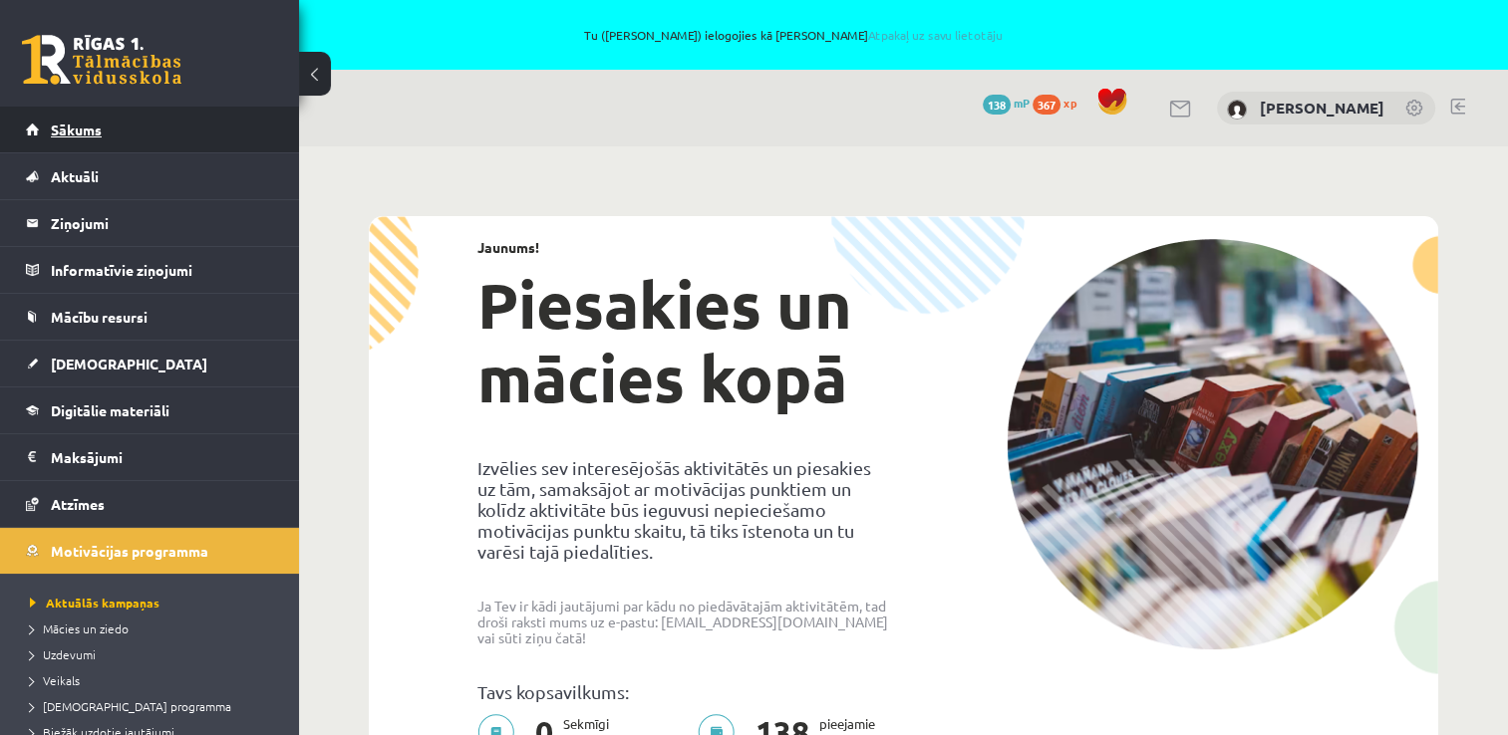
click at [84, 122] on span "Sākums" at bounding box center [76, 130] width 51 height 18
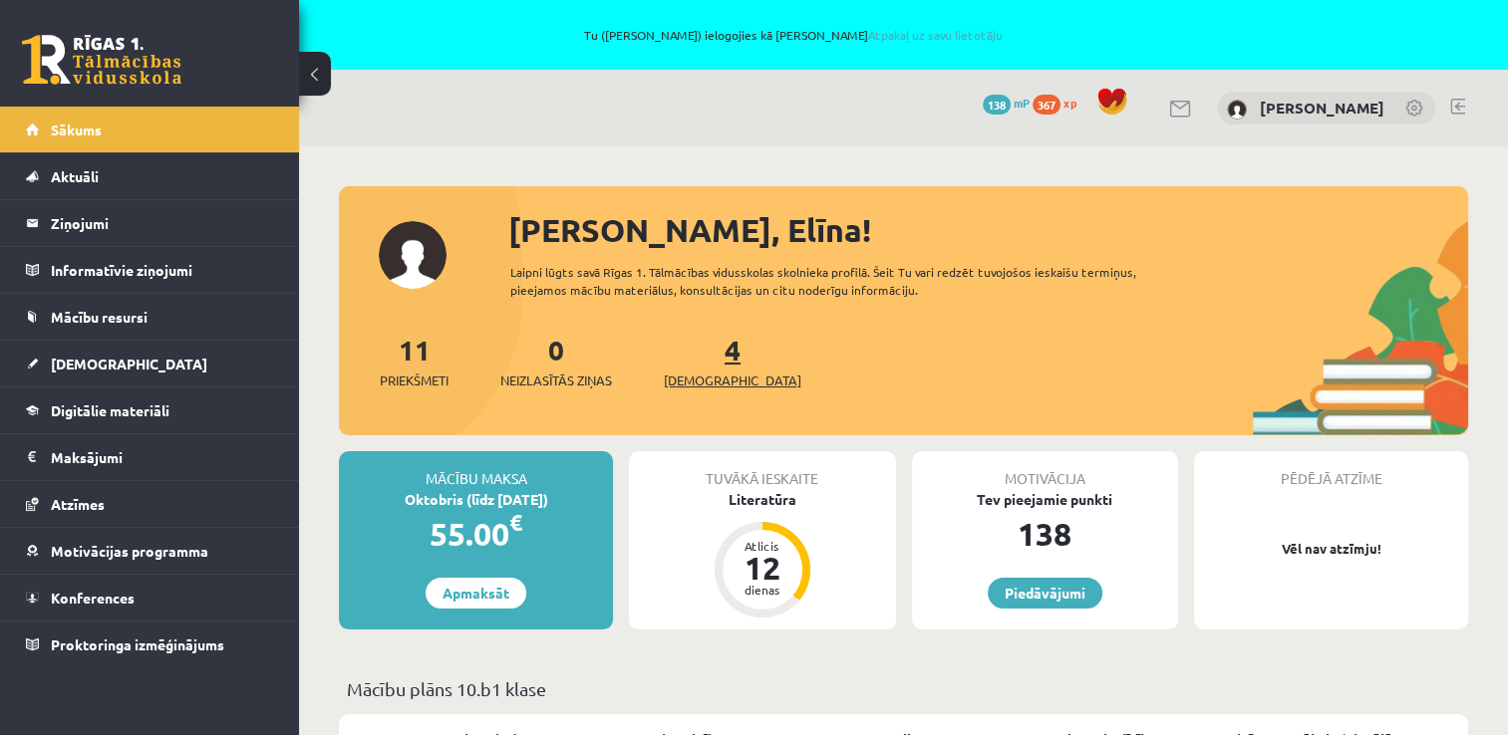
click at [716, 379] on span "[DEMOGRAPHIC_DATA]" at bounding box center [733, 381] width 138 height 20
